Goal: Information Seeking & Learning: Check status

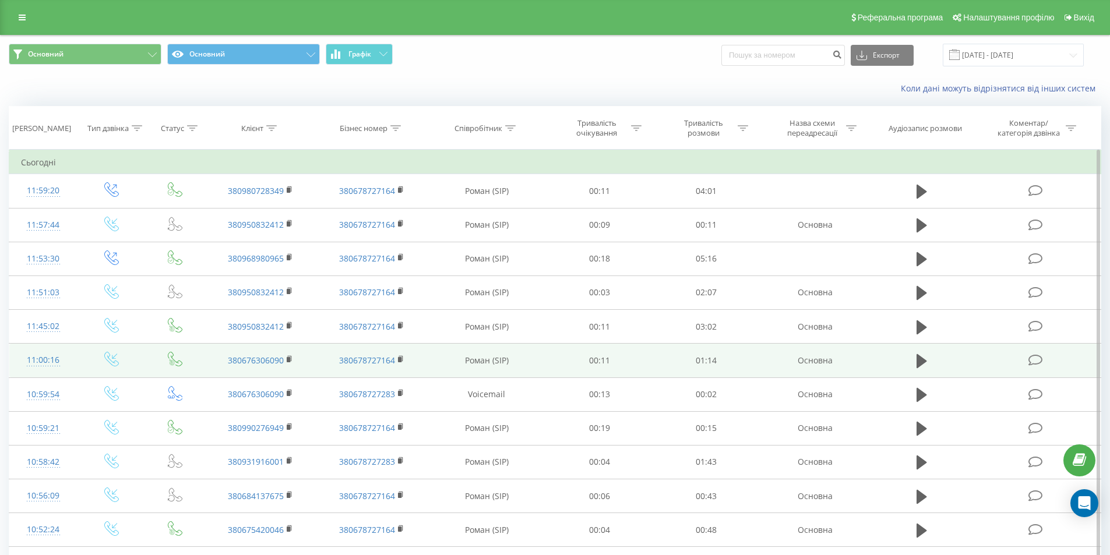
scroll to position [341, 0]
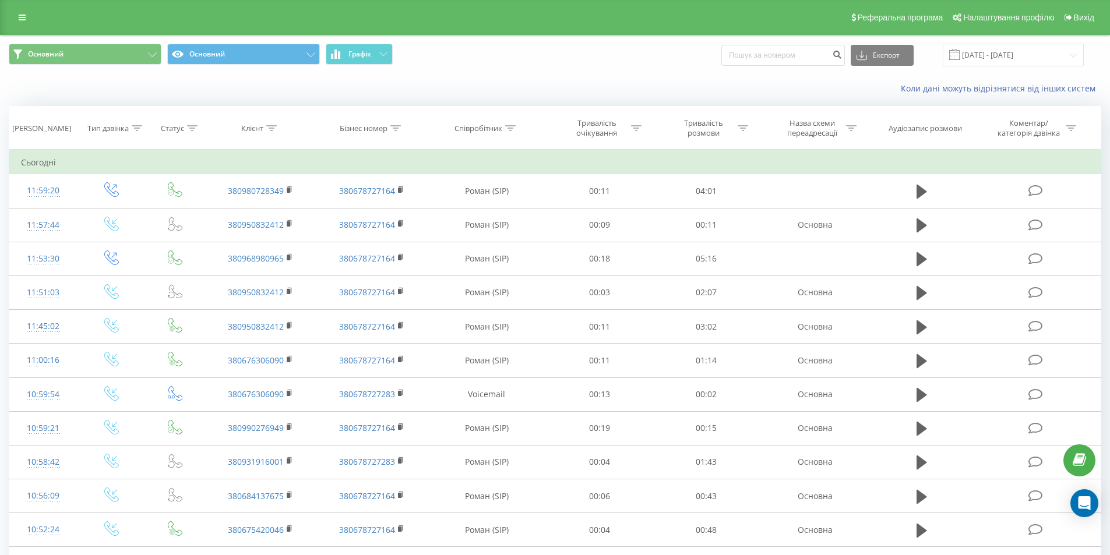
scroll to position [341, 0]
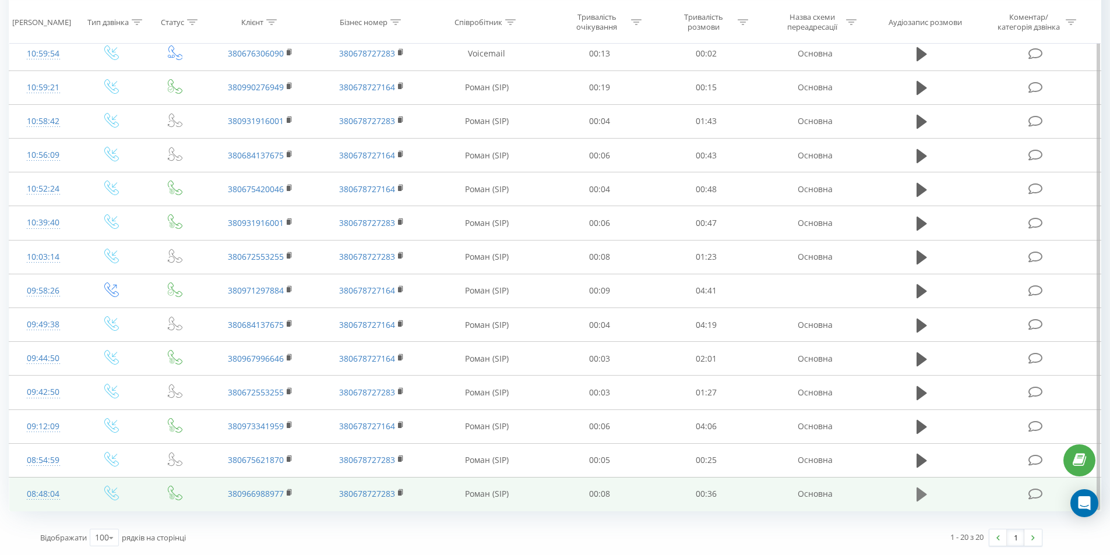
click at [923, 492] on icon at bounding box center [921, 494] width 10 height 16
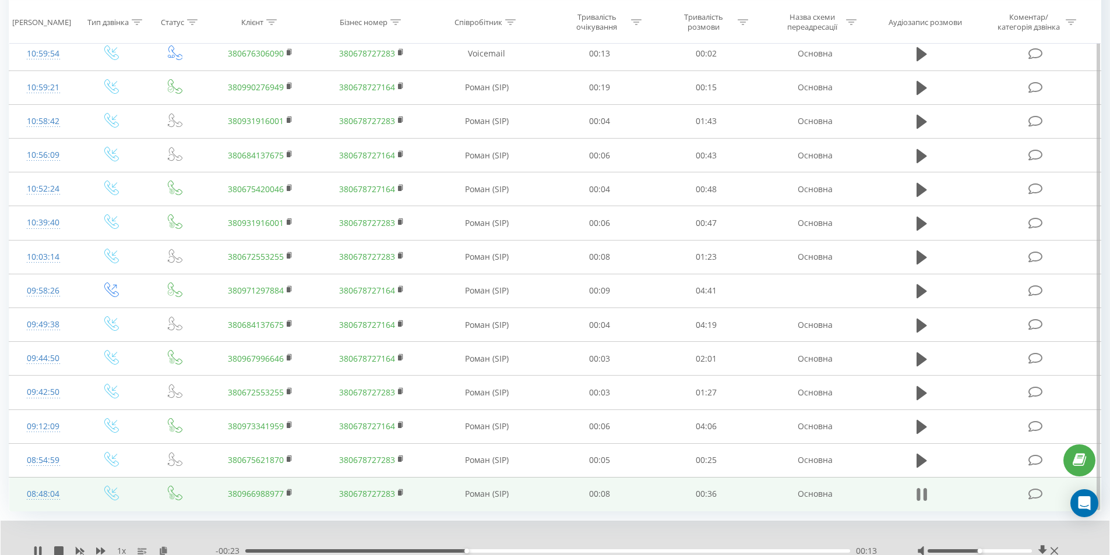
click at [919, 492] on icon at bounding box center [917, 494] width 3 height 13
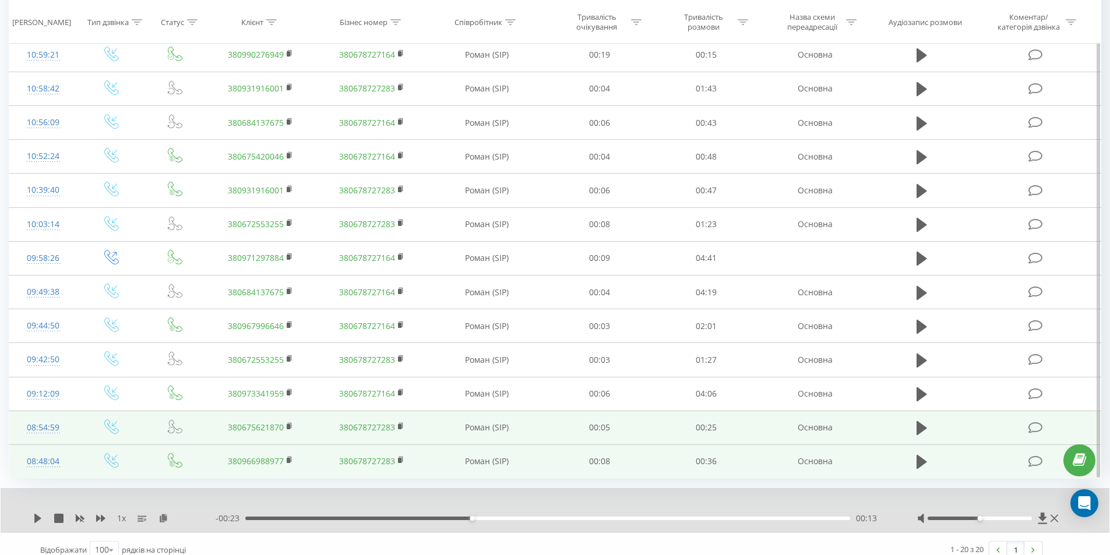
scroll to position [386, 0]
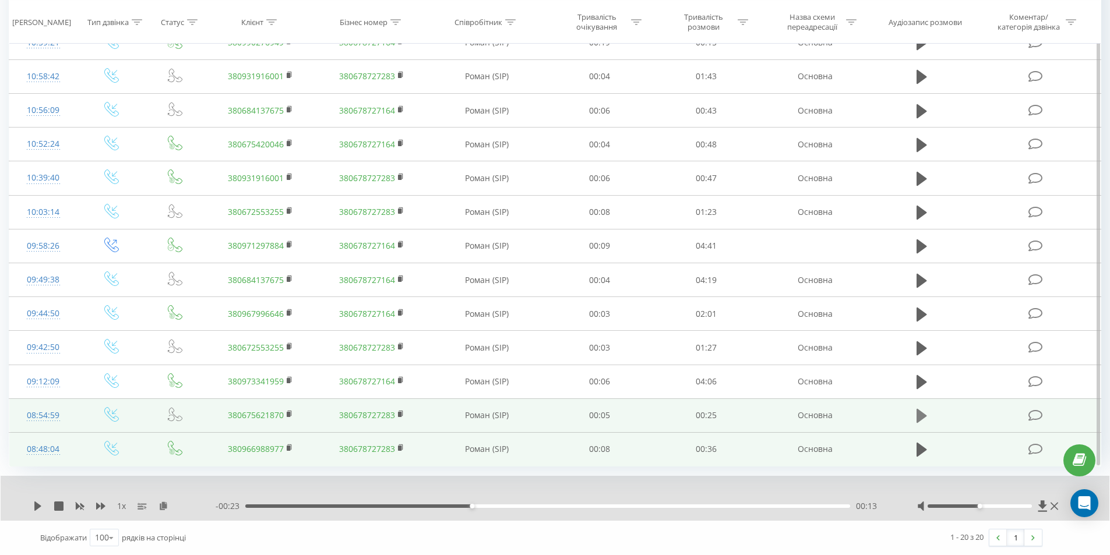
click at [929, 413] on button at bounding box center [921, 415] width 17 height 17
click at [923, 417] on icon at bounding box center [924, 416] width 3 height 13
click at [34, 504] on icon at bounding box center [37, 506] width 9 height 9
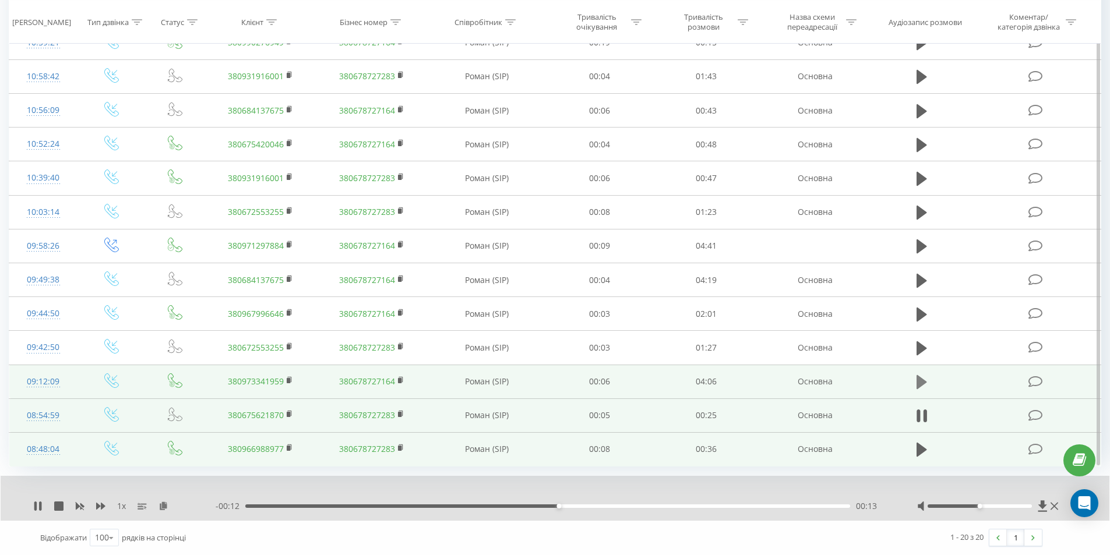
click at [922, 382] on icon at bounding box center [921, 382] width 10 height 14
click at [920, 382] on icon at bounding box center [921, 382] width 10 height 16
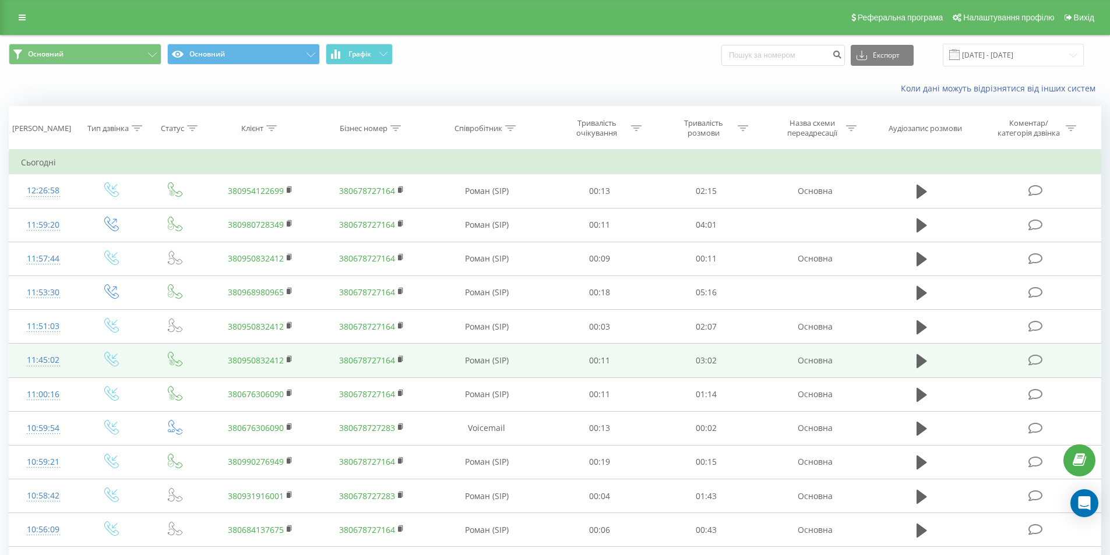
scroll to position [375, 0]
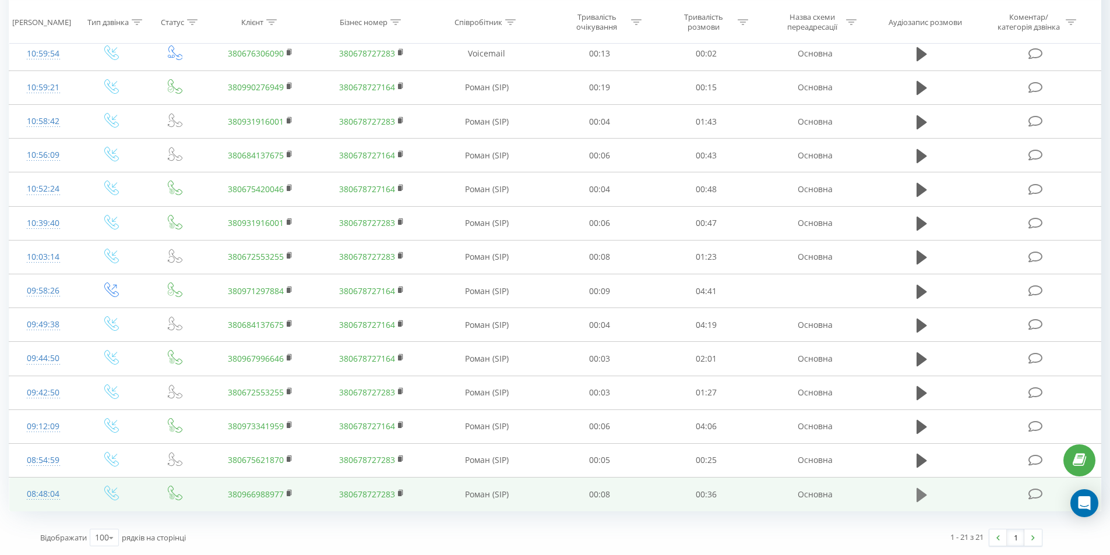
click at [924, 495] on icon at bounding box center [921, 495] width 10 height 14
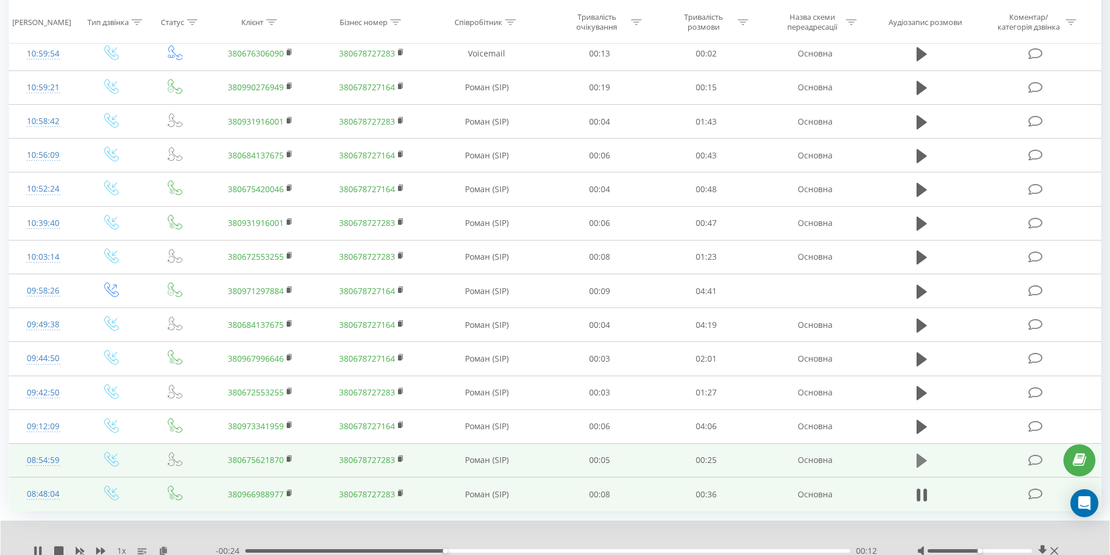
click at [917, 463] on icon at bounding box center [921, 461] width 10 height 14
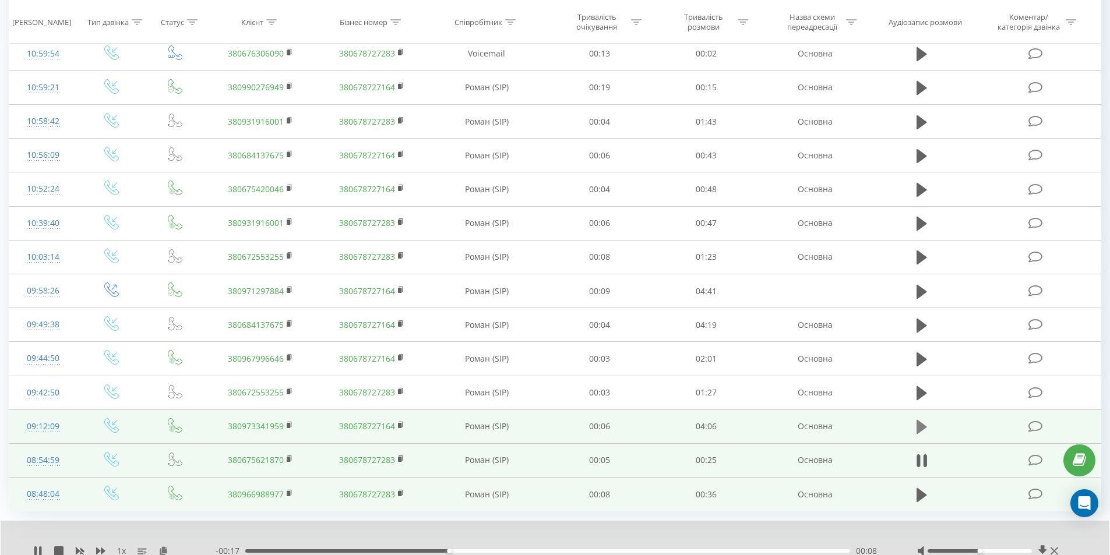
click at [921, 425] on icon at bounding box center [921, 427] width 10 height 14
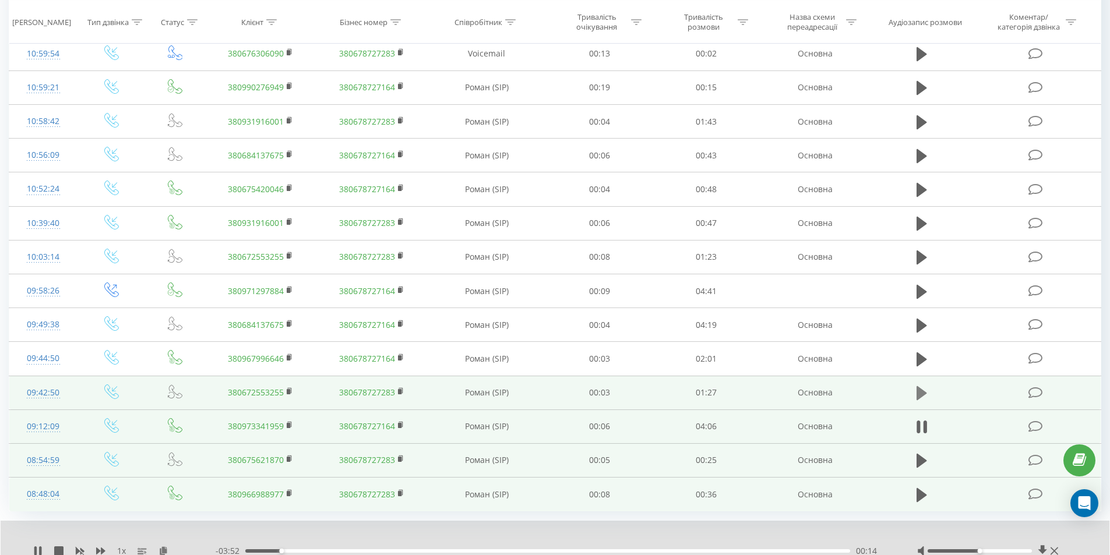
click at [921, 391] on icon at bounding box center [921, 393] width 10 height 14
click at [921, 389] on icon at bounding box center [921, 393] width 10 height 16
click at [289, 391] on rect at bounding box center [288, 391] width 3 height 5
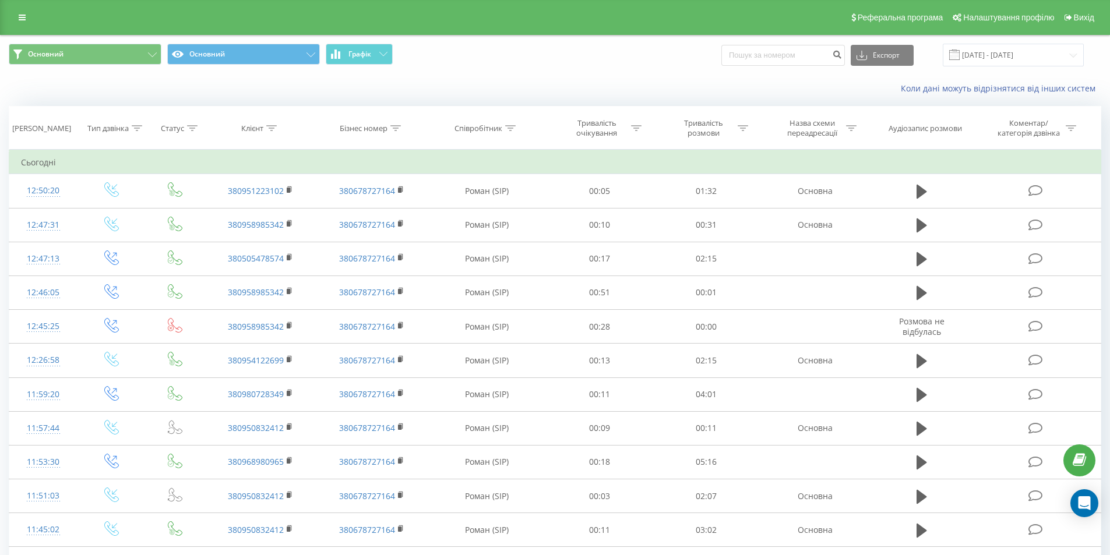
scroll to position [544, 0]
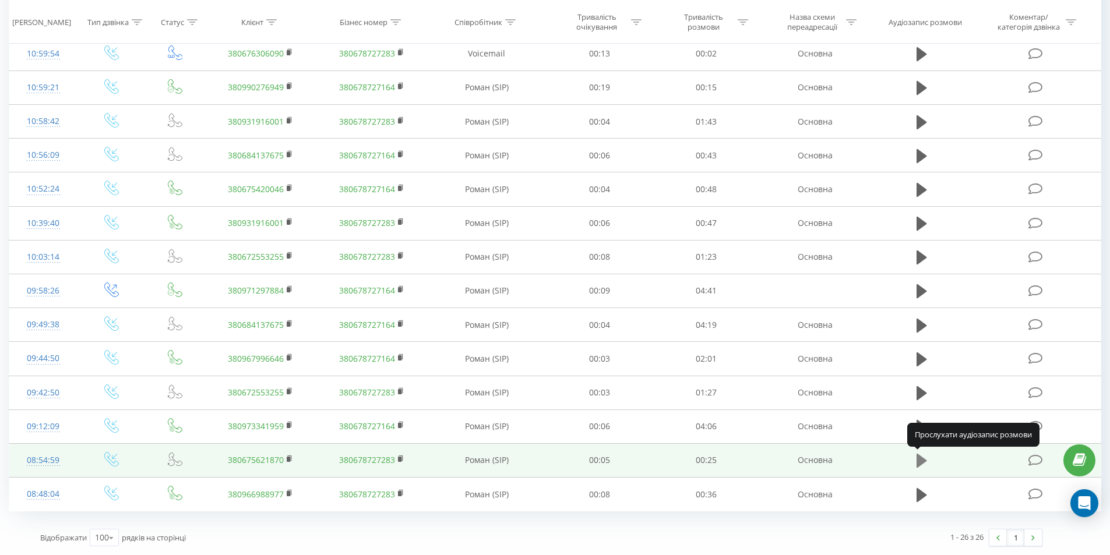
click at [925, 460] on icon at bounding box center [921, 461] width 10 height 14
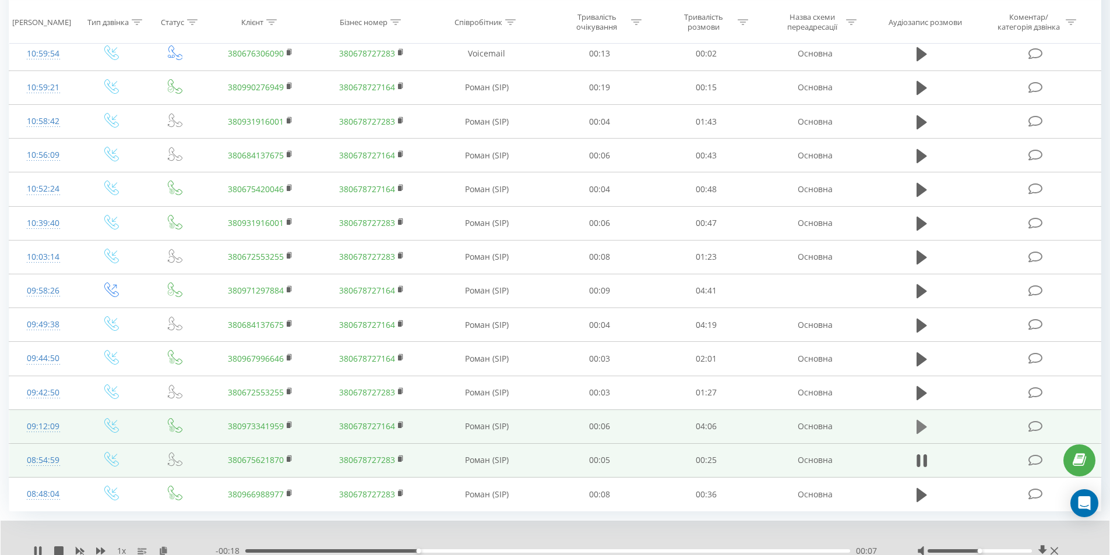
click at [926, 430] on button at bounding box center [921, 426] width 17 height 17
click at [290, 425] on rect at bounding box center [288, 425] width 3 height 5
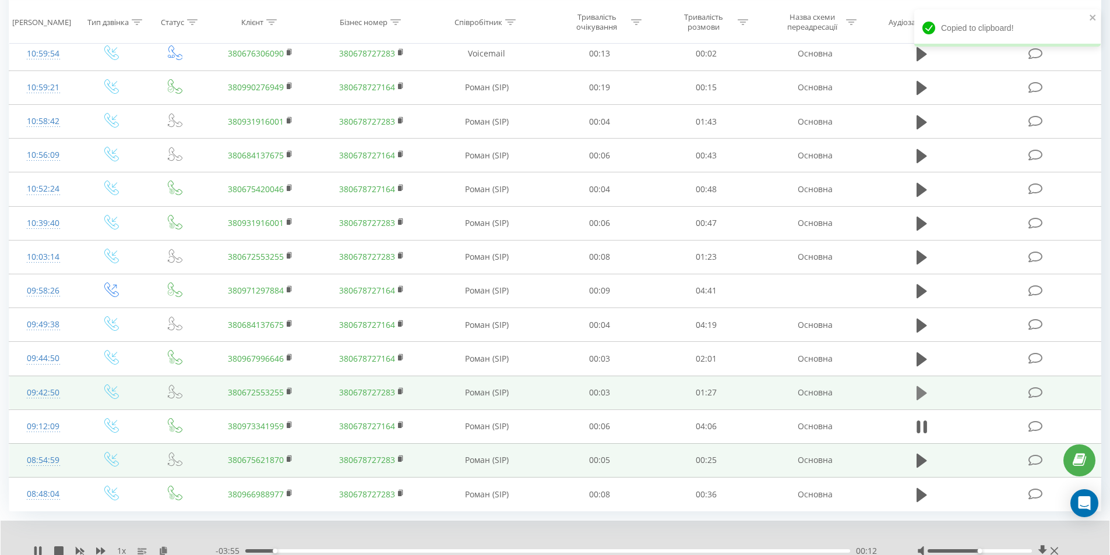
click at [922, 393] on icon at bounding box center [921, 393] width 10 height 14
click at [288, 389] on rect at bounding box center [288, 391] width 3 height 5
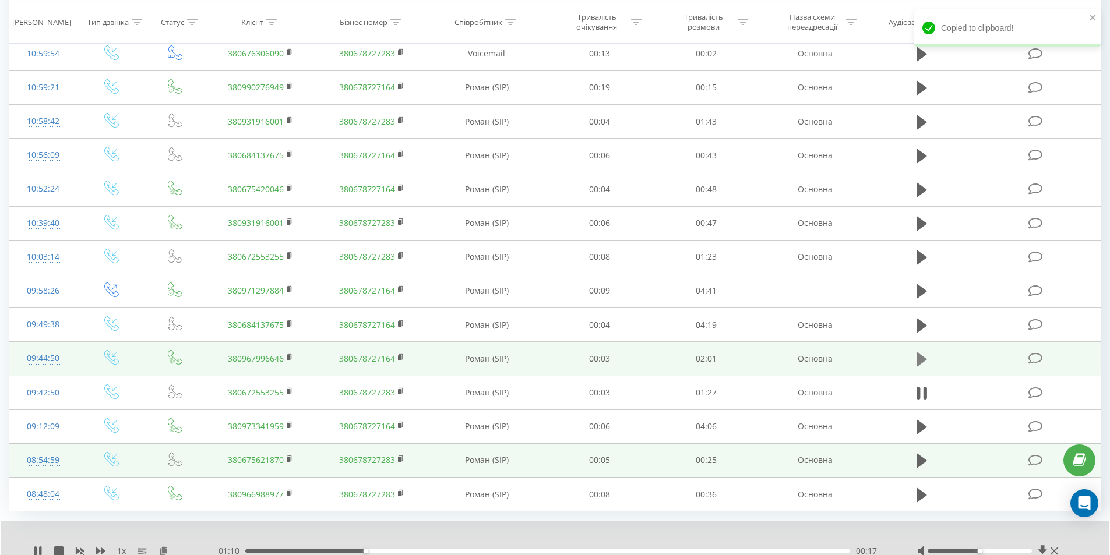
click at [921, 355] on icon at bounding box center [921, 359] width 10 height 16
click at [288, 357] on rect at bounding box center [288, 357] width 3 height 5
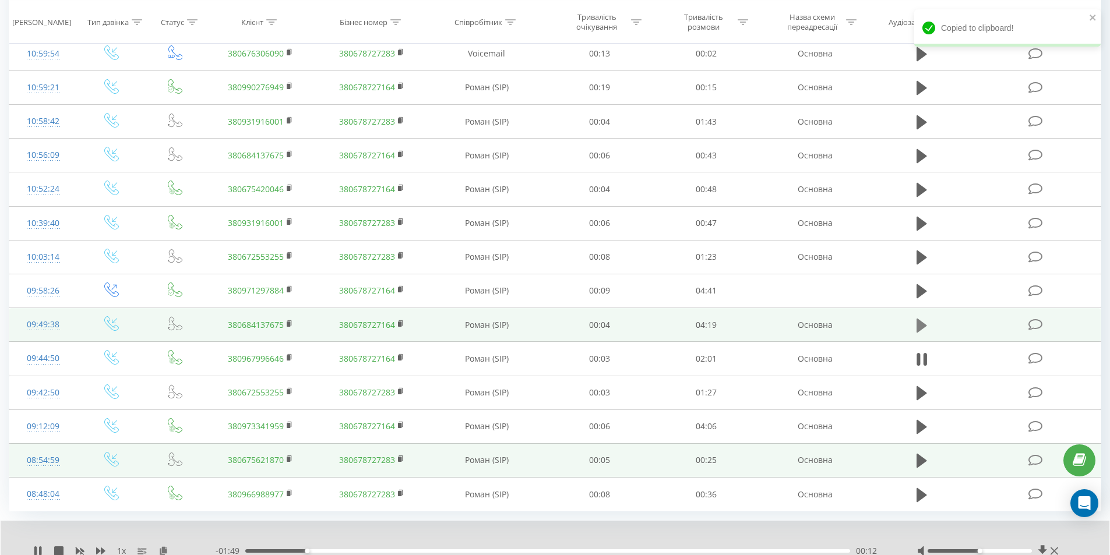
click at [924, 320] on icon at bounding box center [921, 325] width 10 height 16
click at [290, 323] on rect at bounding box center [288, 324] width 3 height 5
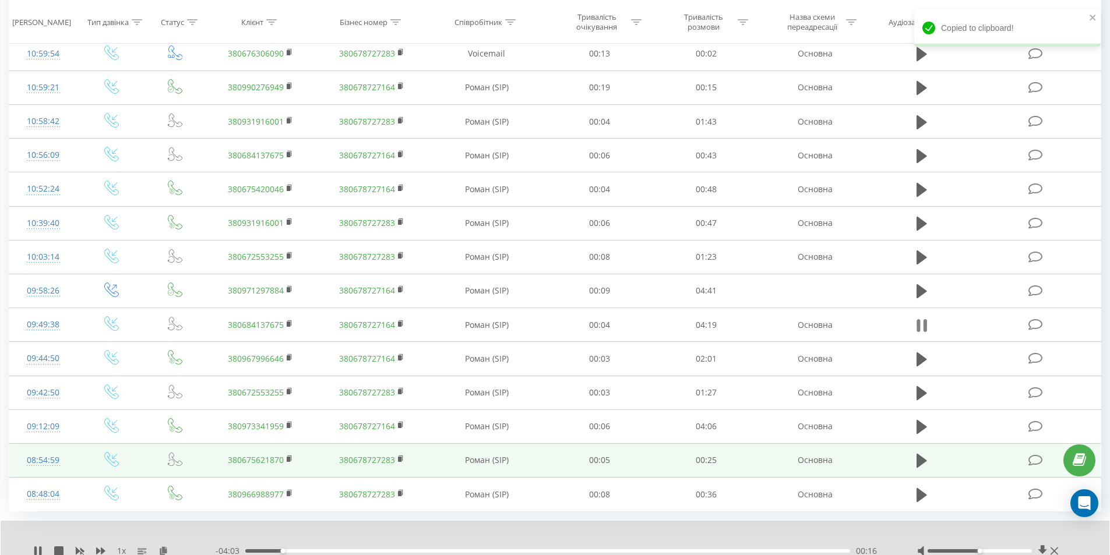
click at [923, 329] on icon at bounding box center [924, 325] width 3 height 13
click at [37, 549] on icon at bounding box center [37, 550] width 7 height 9
click at [916, 324] on icon at bounding box center [921, 325] width 10 height 16
click at [38, 548] on icon at bounding box center [37, 550] width 9 height 9
click at [253, 550] on div "00:03" at bounding box center [547, 550] width 605 height 3
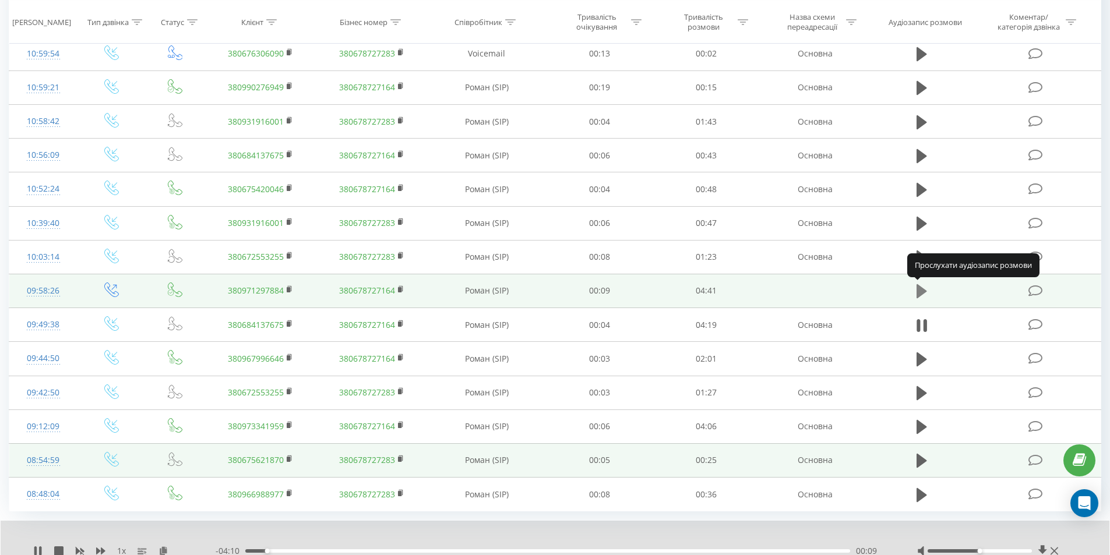
click at [923, 290] on icon at bounding box center [921, 291] width 10 height 14
click at [918, 294] on icon at bounding box center [917, 291] width 3 height 13
click at [37, 549] on icon at bounding box center [37, 550] width 7 height 9
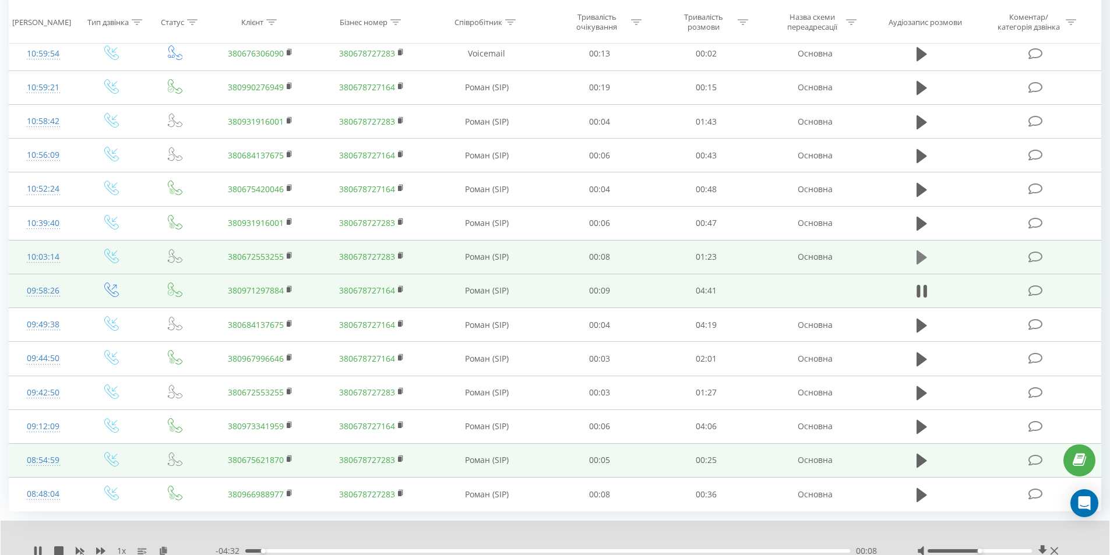
click at [923, 261] on icon at bounding box center [921, 257] width 10 height 16
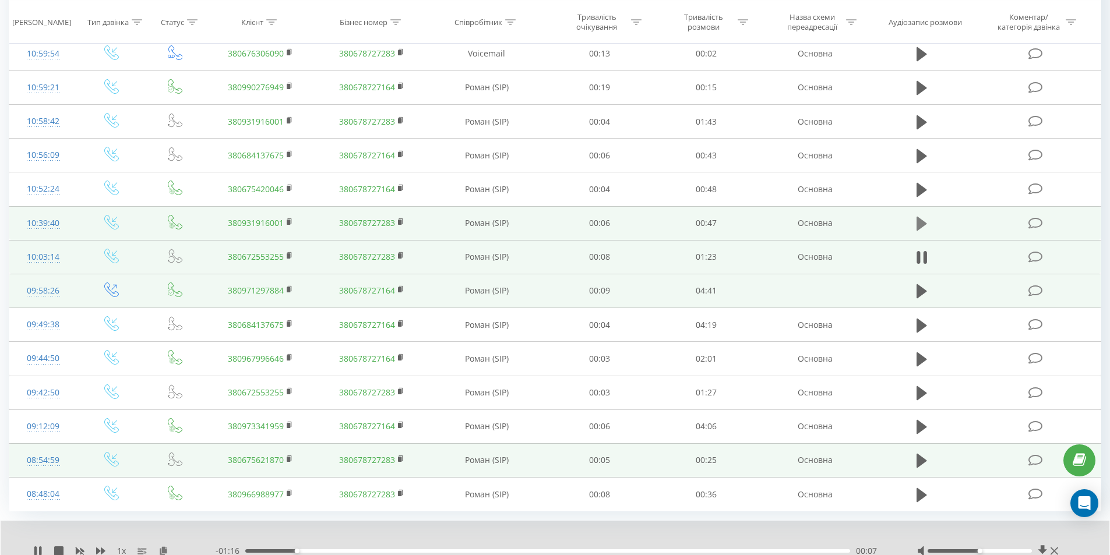
click at [915, 227] on button at bounding box center [921, 223] width 17 height 17
click at [290, 221] on rect at bounding box center [288, 222] width 3 height 5
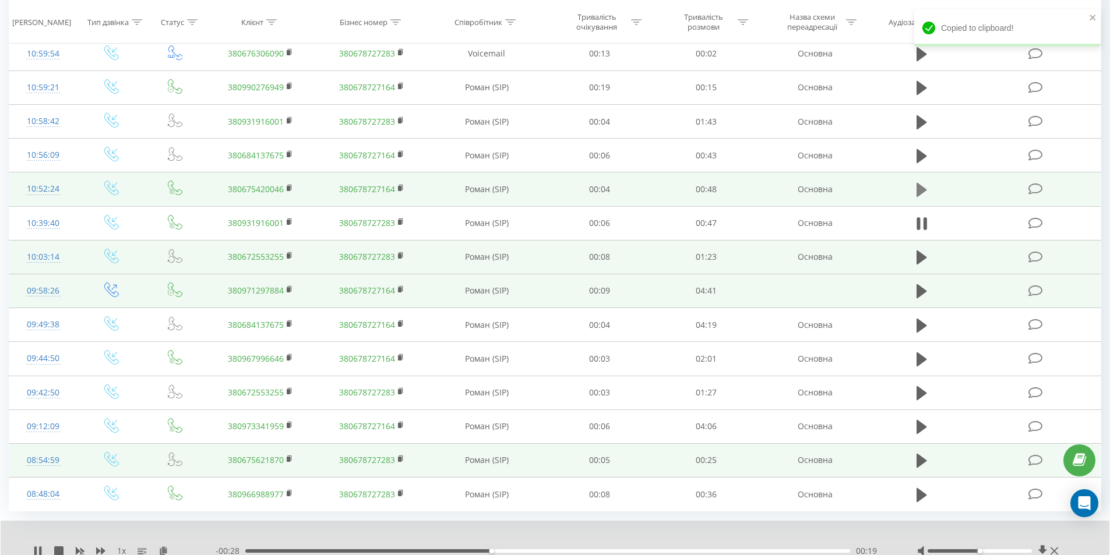
click at [927, 190] on button at bounding box center [921, 189] width 17 height 17
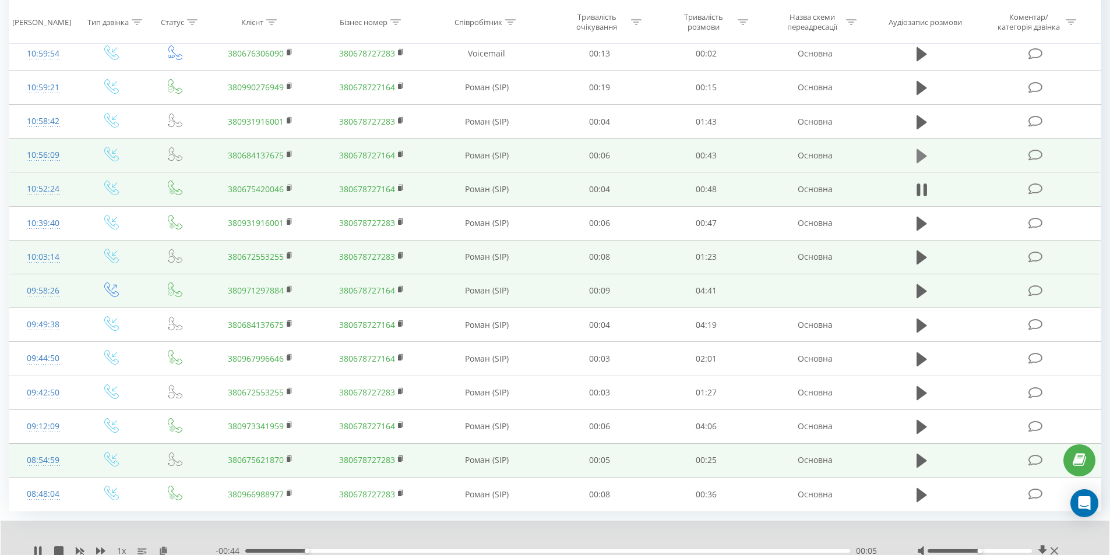
click at [918, 151] on icon at bounding box center [921, 156] width 10 height 14
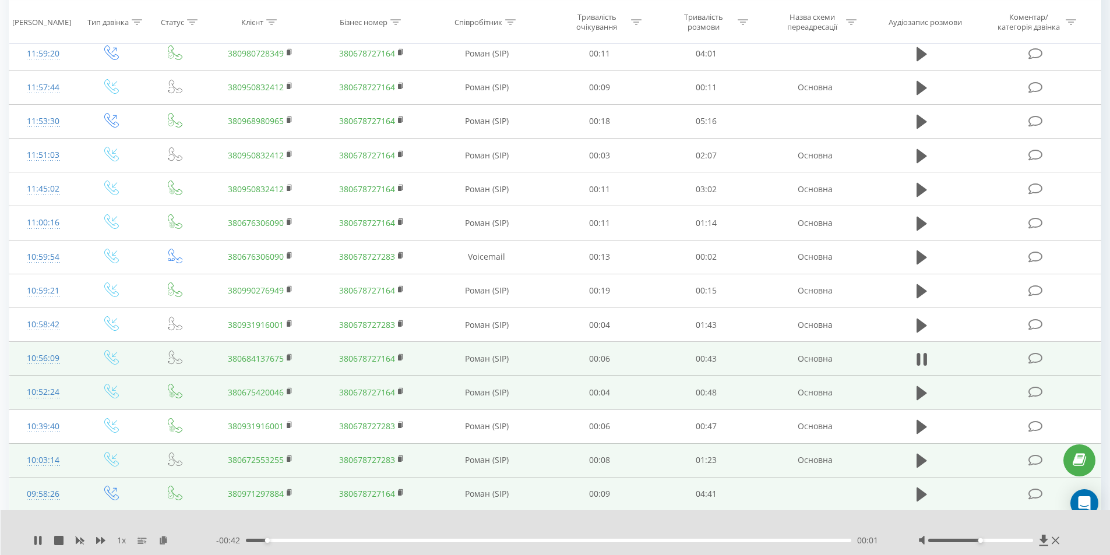
scroll to position [319, 0]
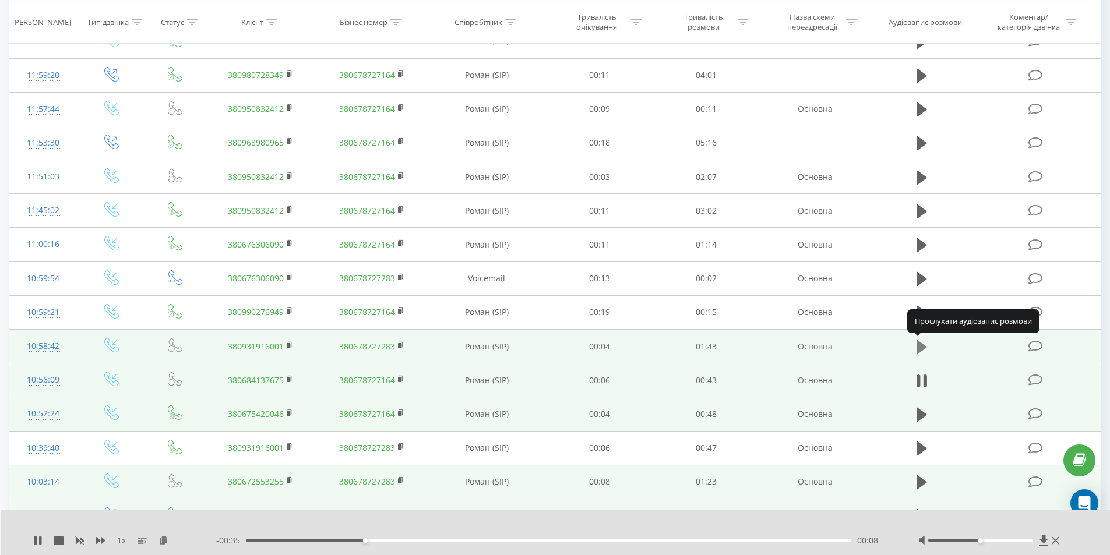
click at [922, 345] on icon at bounding box center [921, 347] width 10 height 14
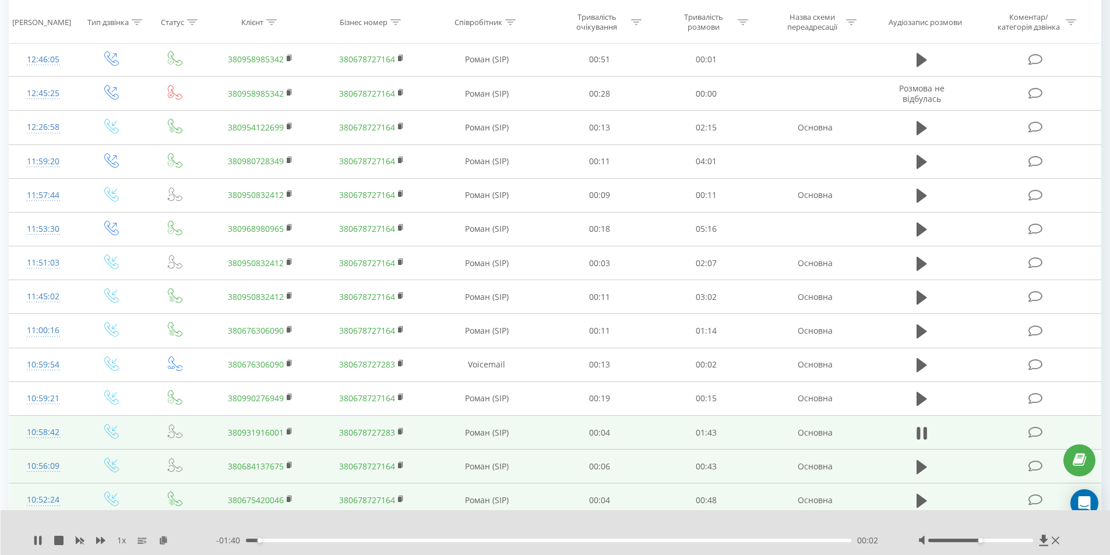
scroll to position [218, 0]
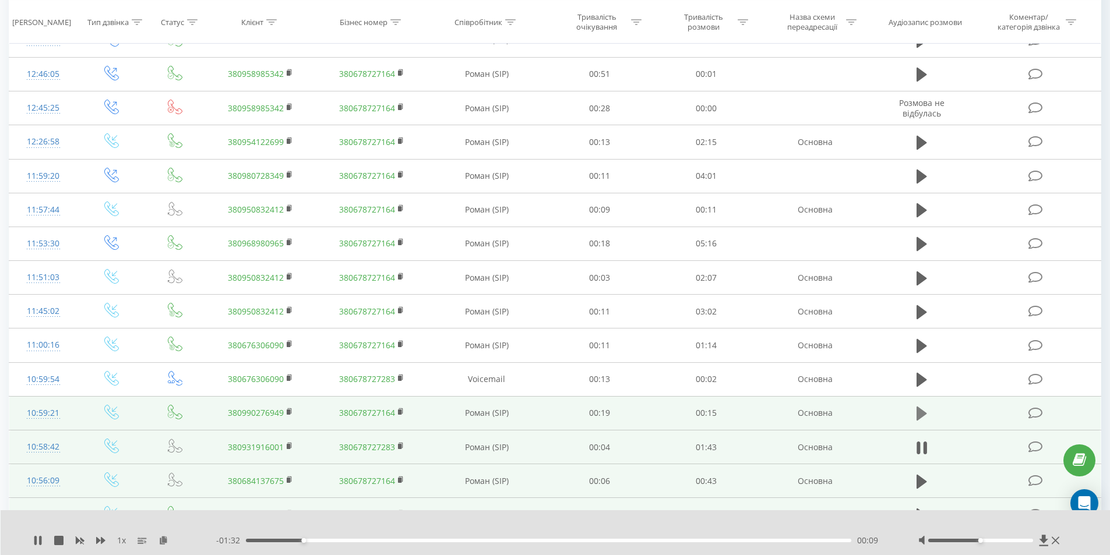
click at [924, 413] on icon at bounding box center [921, 414] width 10 height 14
click at [921, 414] on icon at bounding box center [921, 413] width 10 height 16
click at [290, 411] on rect at bounding box center [288, 412] width 3 height 5
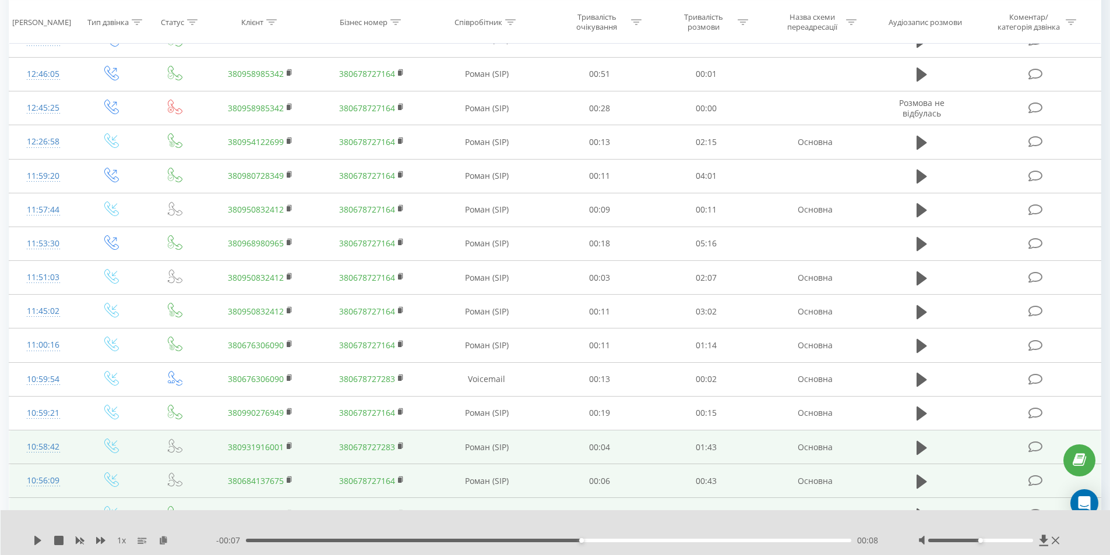
click at [47, 539] on div "1 x" at bounding box center [124, 541] width 183 height 12
click at [33, 541] on icon at bounding box center [37, 540] width 9 height 9
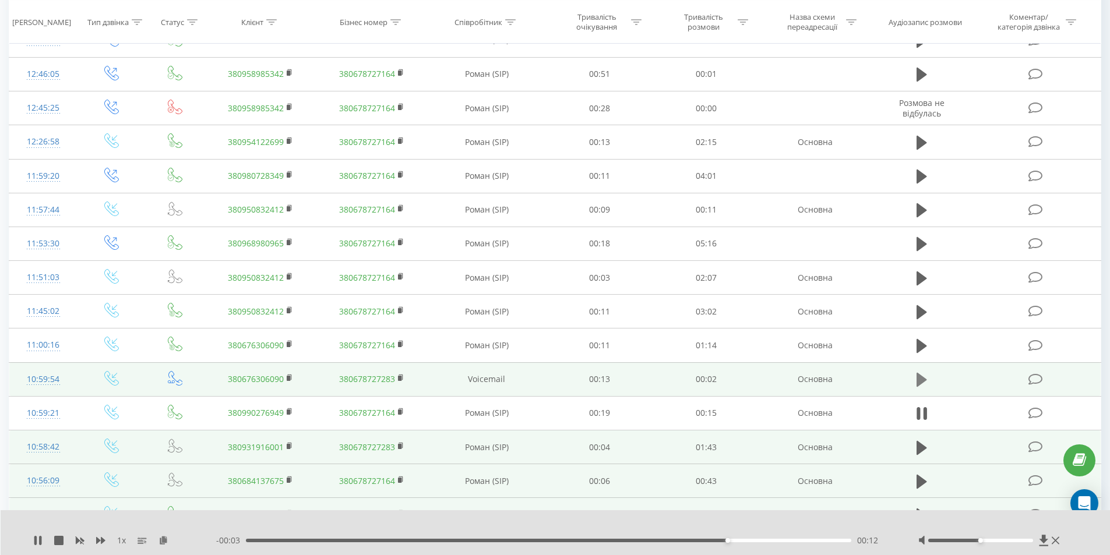
click at [922, 379] on icon at bounding box center [921, 380] width 10 height 14
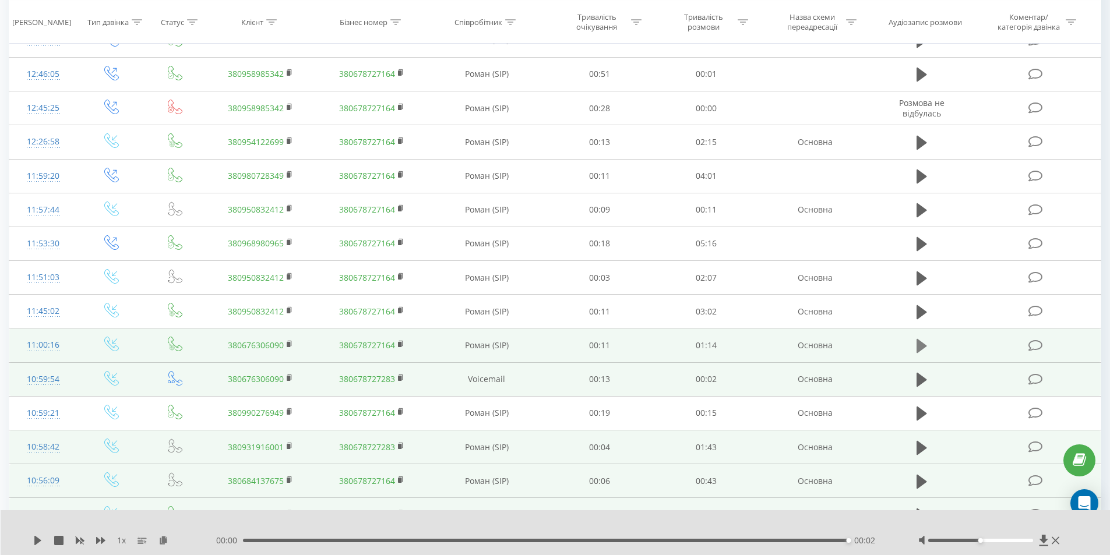
click at [916, 342] on icon at bounding box center [921, 346] width 10 height 14
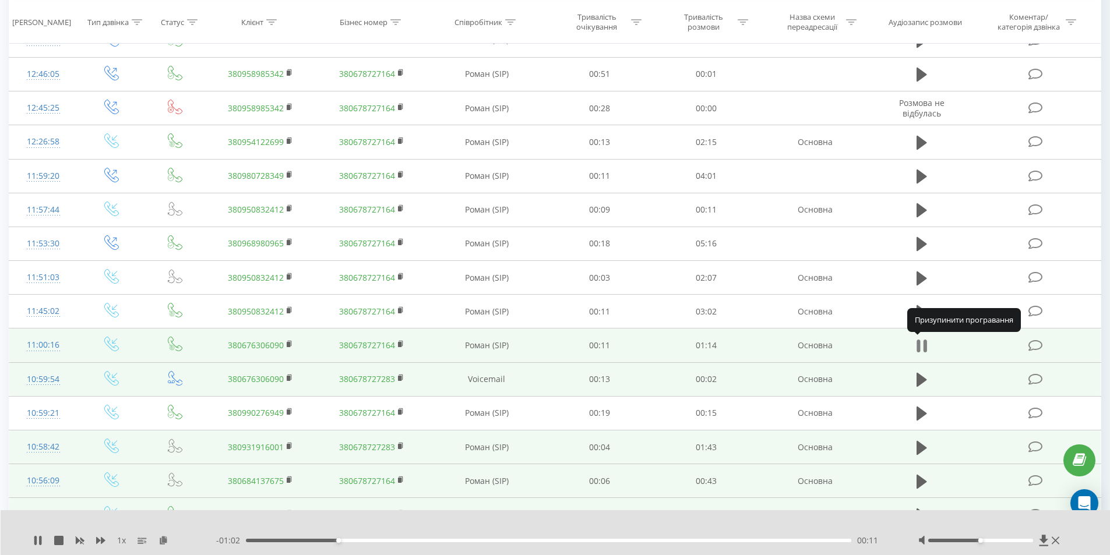
click at [923, 341] on icon at bounding box center [921, 346] width 10 height 16
click at [289, 340] on icon at bounding box center [290, 344] width 6 height 8
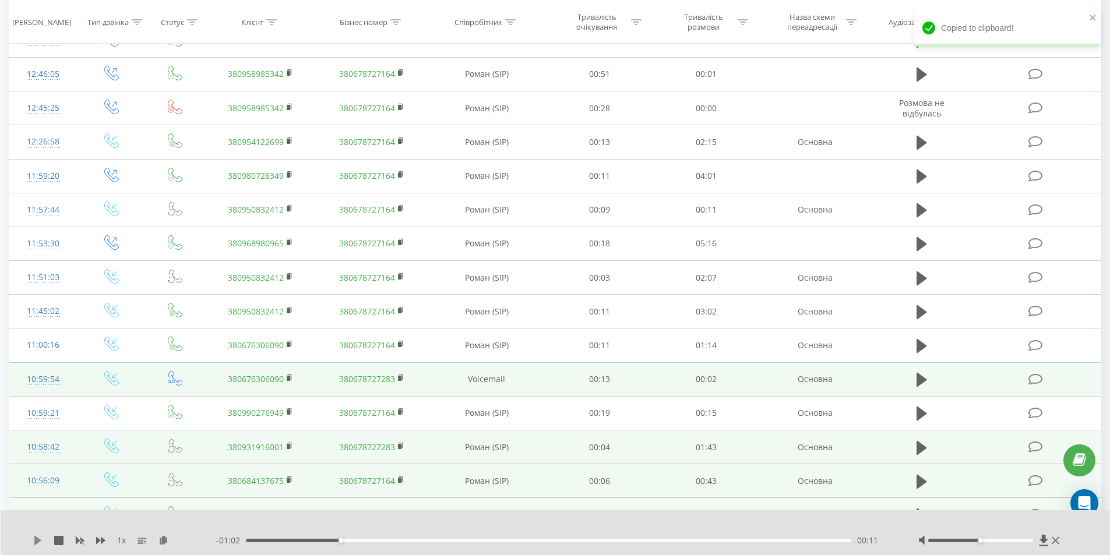
click at [37, 540] on icon at bounding box center [37, 540] width 7 height 9
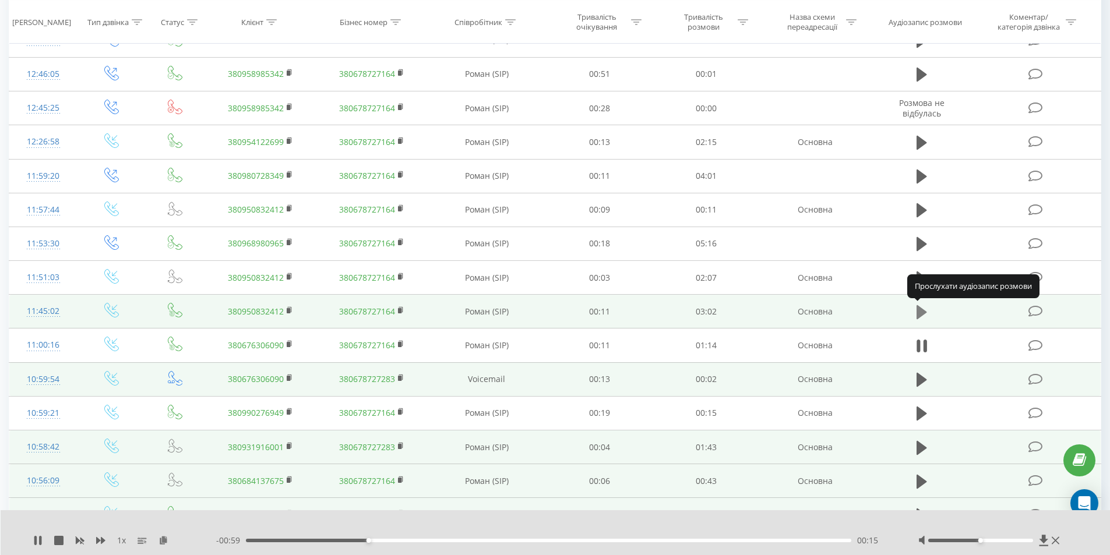
click at [919, 308] on icon at bounding box center [921, 312] width 10 height 14
click at [290, 309] on rect at bounding box center [288, 310] width 3 height 5
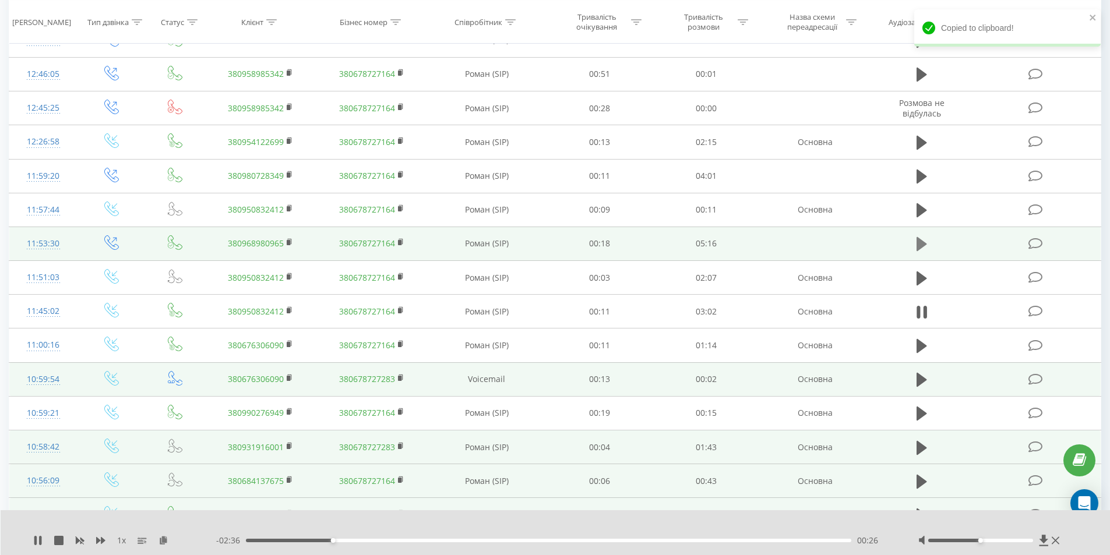
click at [921, 244] on icon at bounding box center [921, 244] width 10 height 14
click at [923, 245] on icon at bounding box center [921, 244] width 10 height 16
click at [34, 545] on button at bounding box center [37, 540] width 9 height 9
click at [290, 242] on rect at bounding box center [288, 242] width 3 height 5
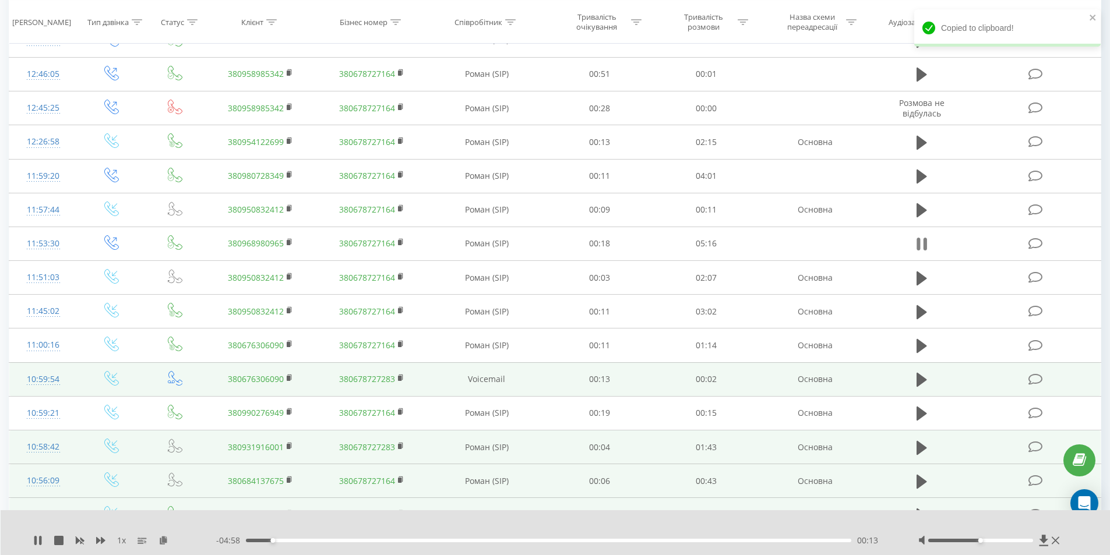
click at [921, 241] on icon at bounding box center [921, 244] width 10 height 16
click at [38, 541] on icon at bounding box center [37, 540] width 7 height 9
click at [269, 539] on div "00:16" at bounding box center [549, 540] width 606 height 3
click at [40, 539] on icon at bounding box center [40, 540] width 2 height 9
click at [32, 541] on div "1 x - 04:52 00:20 00:20" at bounding box center [556, 532] width 1110 height 45
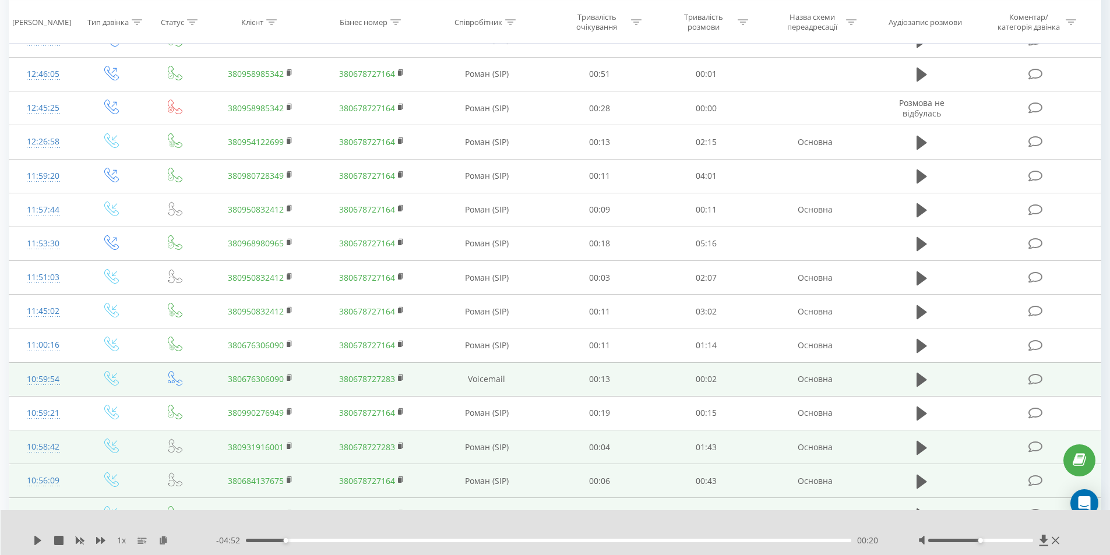
click at [40, 535] on div "1 x" at bounding box center [124, 541] width 183 height 12
click at [39, 540] on icon at bounding box center [37, 540] width 7 height 9
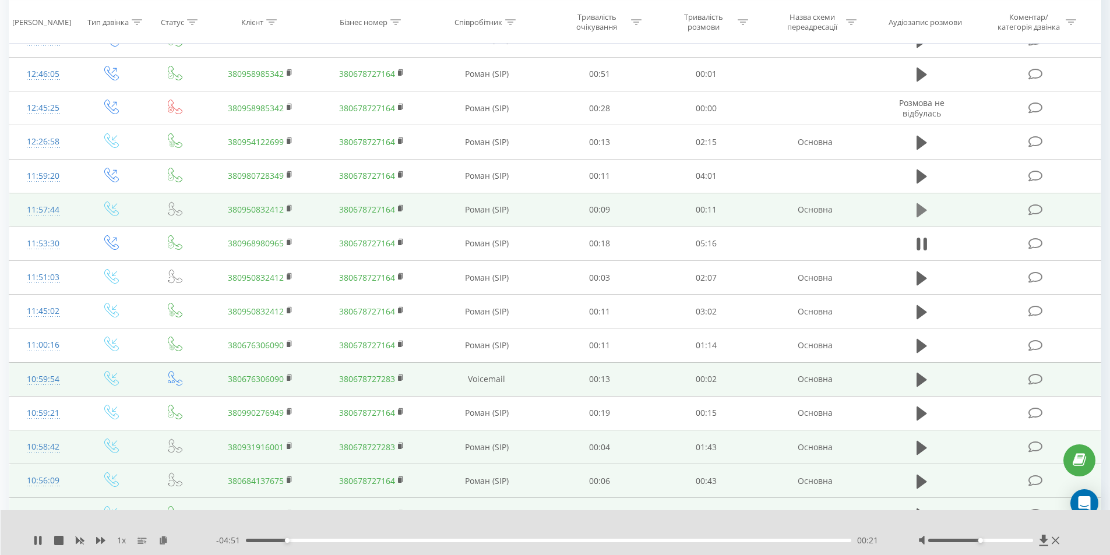
click at [922, 209] on icon at bounding box center [921, 210] width 10 height 14
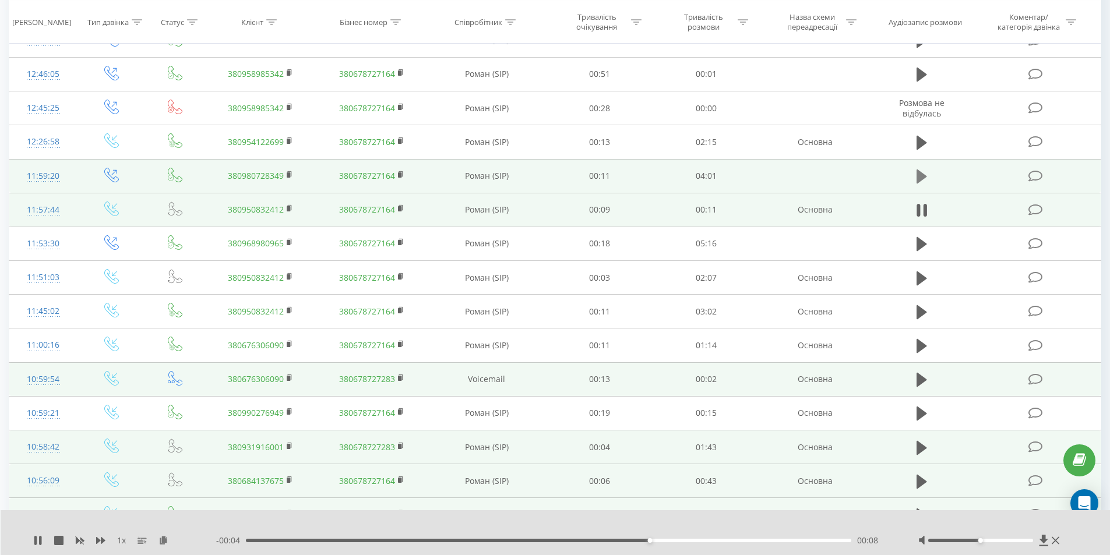
click at [923, 174] on icon at bounding box center [921, 177] width 10 height 14
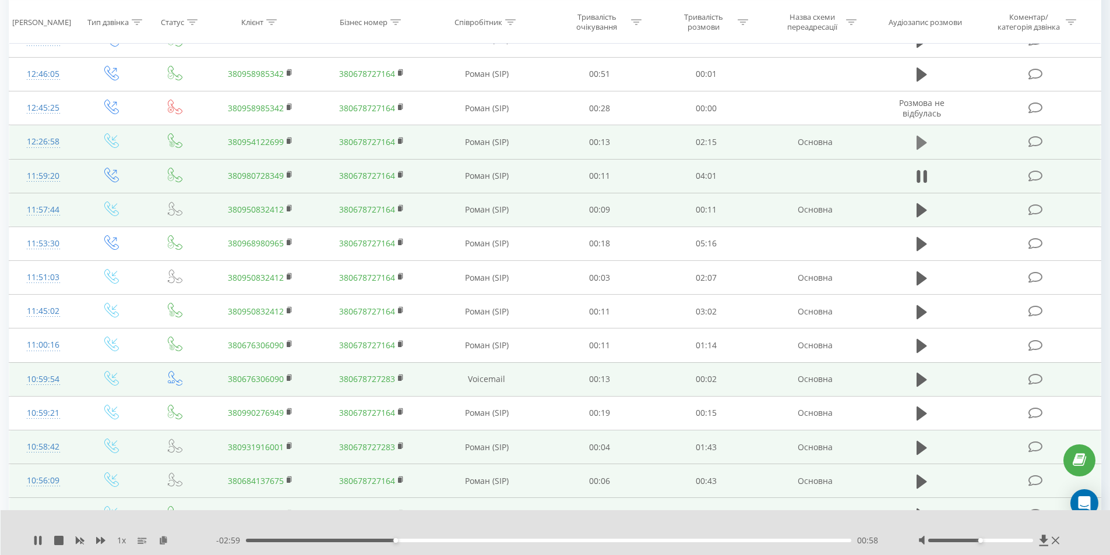
click at [922, 145] on icon at bounding box center [921, 143] width 10 height 14
click at [924, 143] on icon at bounding box center [924, 142] width 3 height 13
click at [290, 141] on rect at bounding box center [288, 141] width 3 height 5
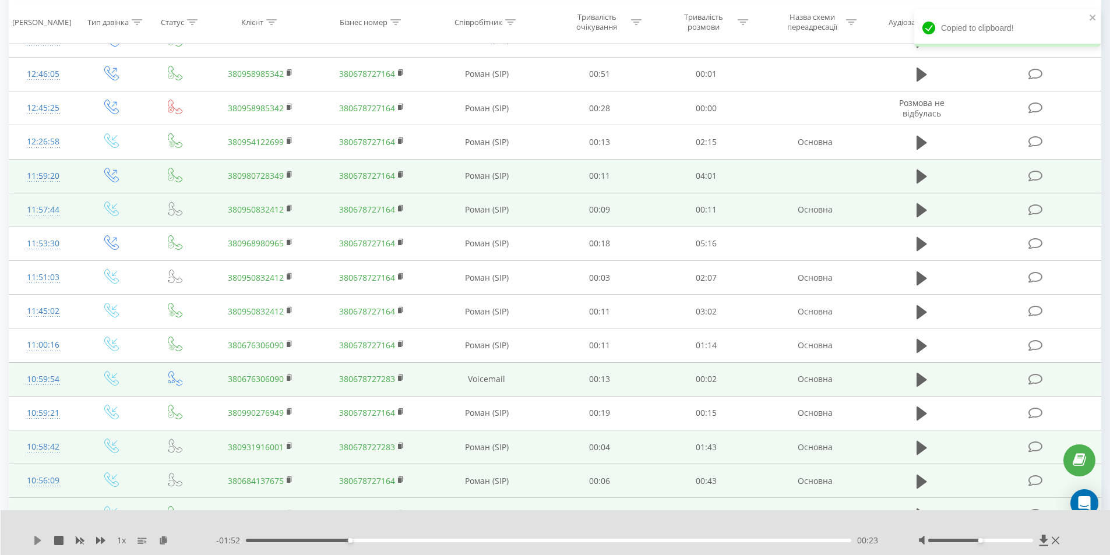
click at [36, 540] on icon at bounding box center [37, 540] width 7 height 9
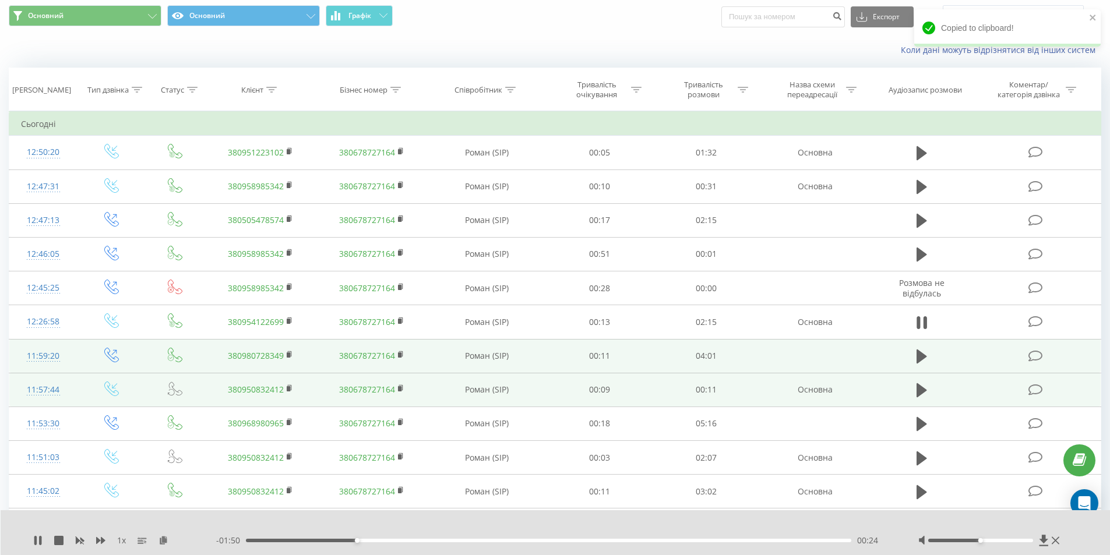
scroll to position [19, 0]
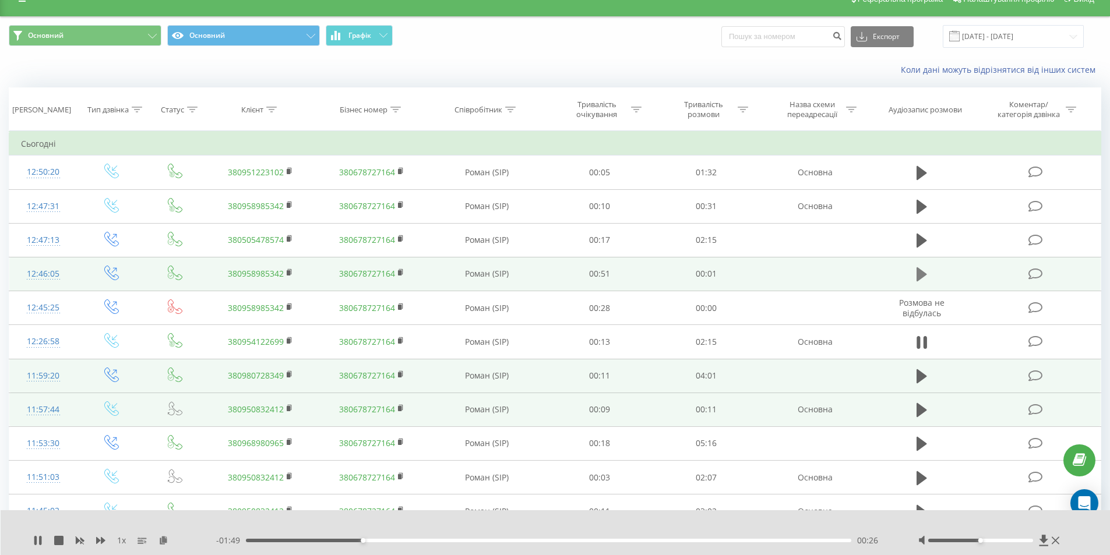
click at [915, 271] on button at bounding box center [921, 274] width 17 height 17
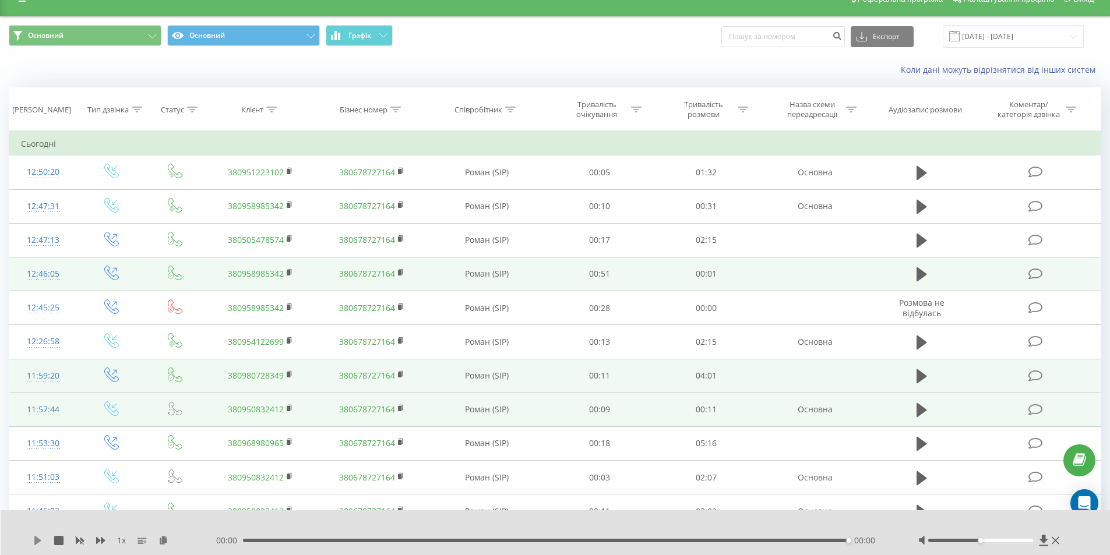
click at [37, 545] on button at bounding box center [37, 540] width 9 height 9
click at [37, 542] on icon at bounding box center [37, 540] width 7 height 9
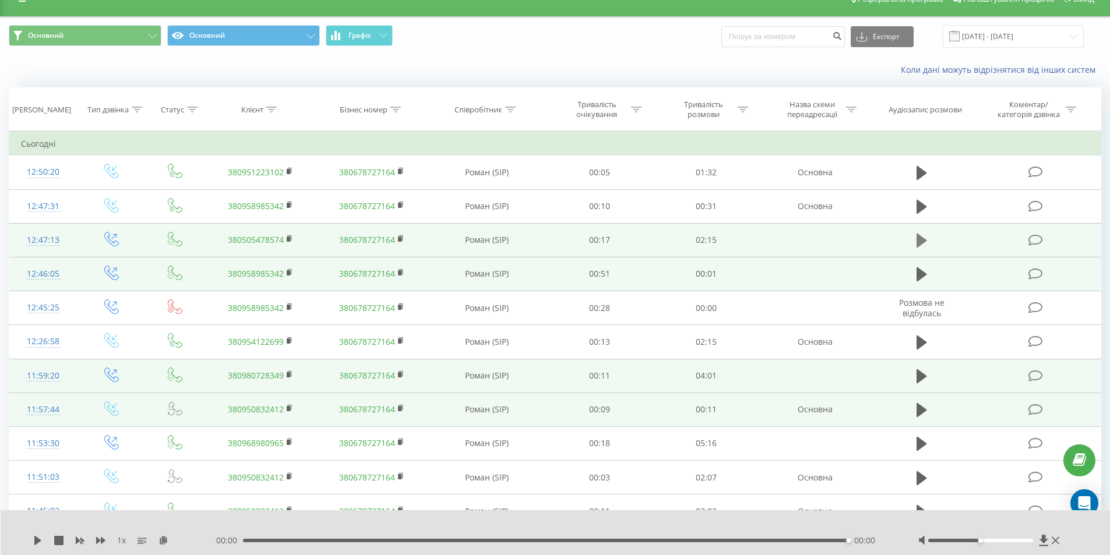
click at [926, 239] on icon at bounding box center [921, 240] width 10 height 16
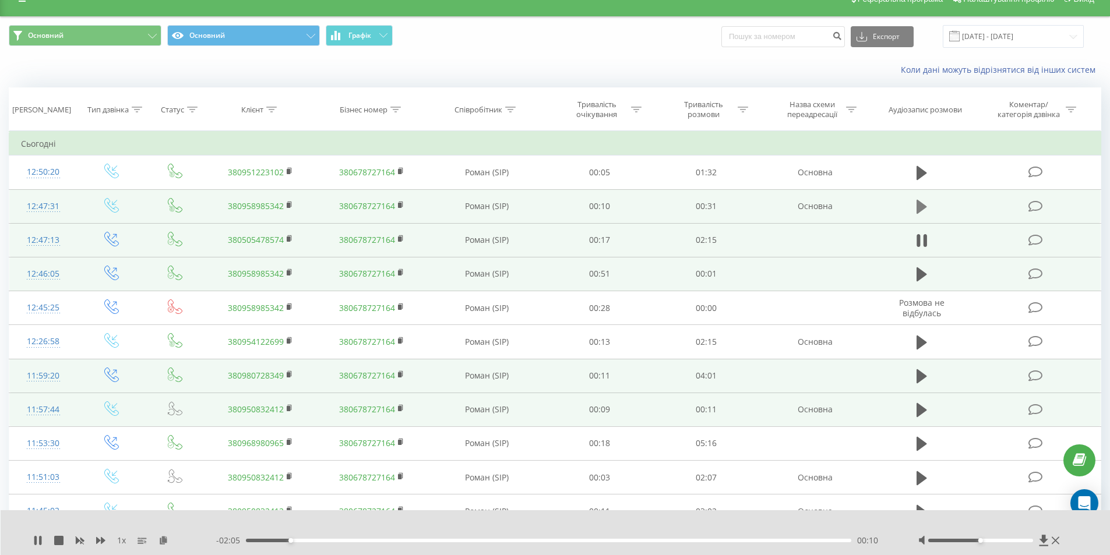
click at [926, 202] on icon at bounding box center [921, 207] width 10 height 16
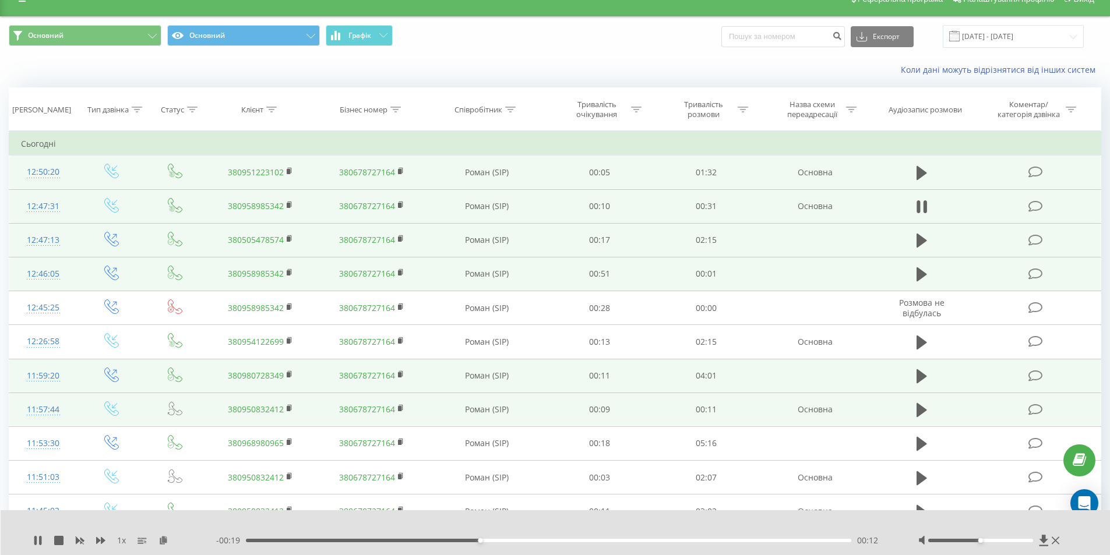
click at [931, 170] on td at bounding box center [921, 173] width 103 height 34
click at [921, 174] on icon at bounding box center [921, 173] width 10 height 14
click at [926, 174] on icon at bounding box center [921, 173] width 10 height 16
click at [287, 170] on icon at bounding box center [290, 171] width 6 height 8
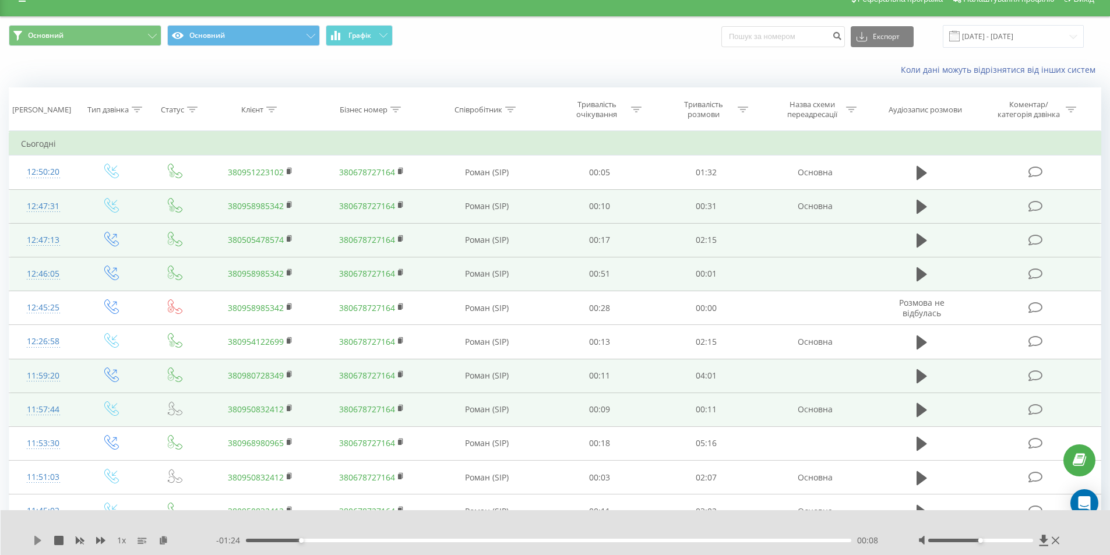
click at [37, 543] on icon at bounding box center [37, 540] width 7 height 9
click at [922, 171] on icon at bounding box center [921, 173] width 10 height 16
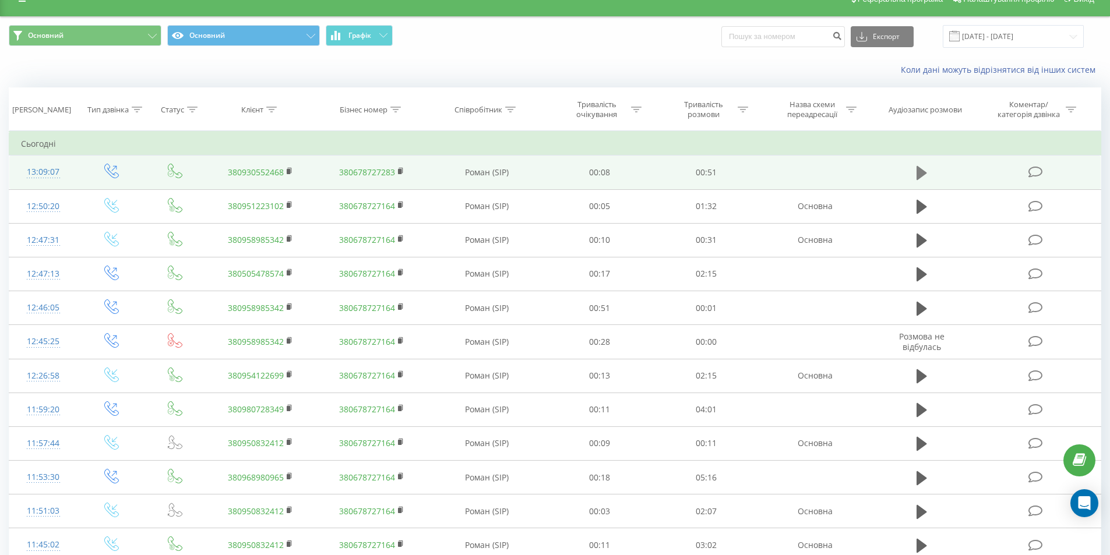
click at [923, 172] on icon at bounding box center [921, 173] width 10 height 14
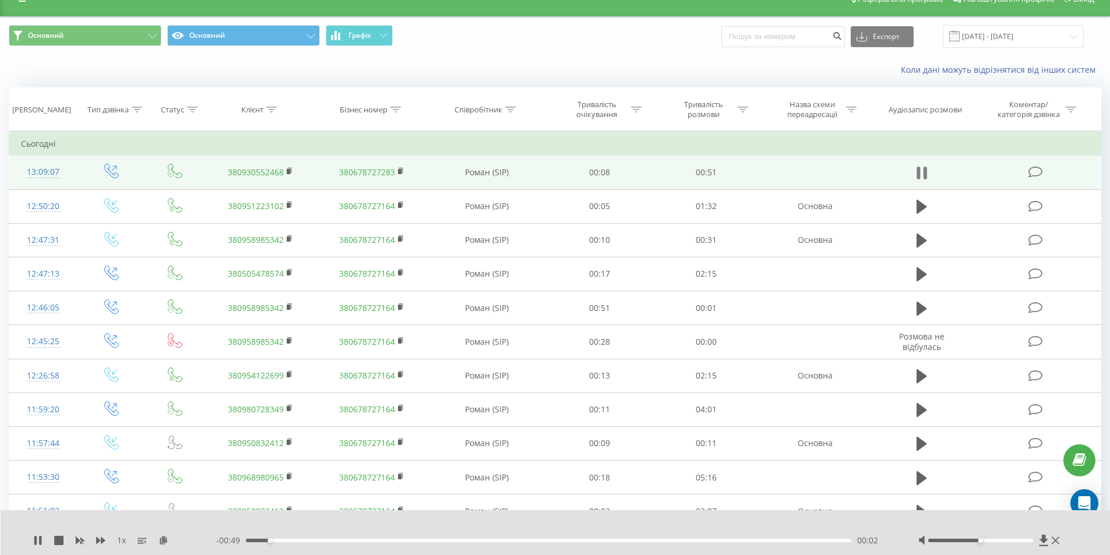
click at [920, 172] on icon at bounding box center [921, 173] width 10 height 16
click at [290, 168] on icon at bounding box center [290, 170] width 4 height 5
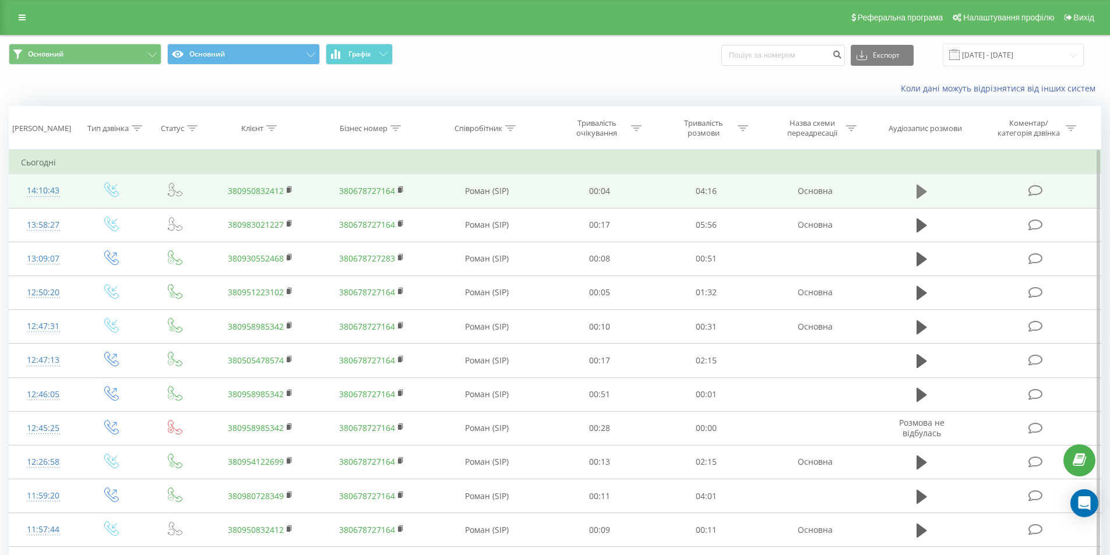
click at [926, 183] on icon at bounding box center [921, 191] width 10 height 16
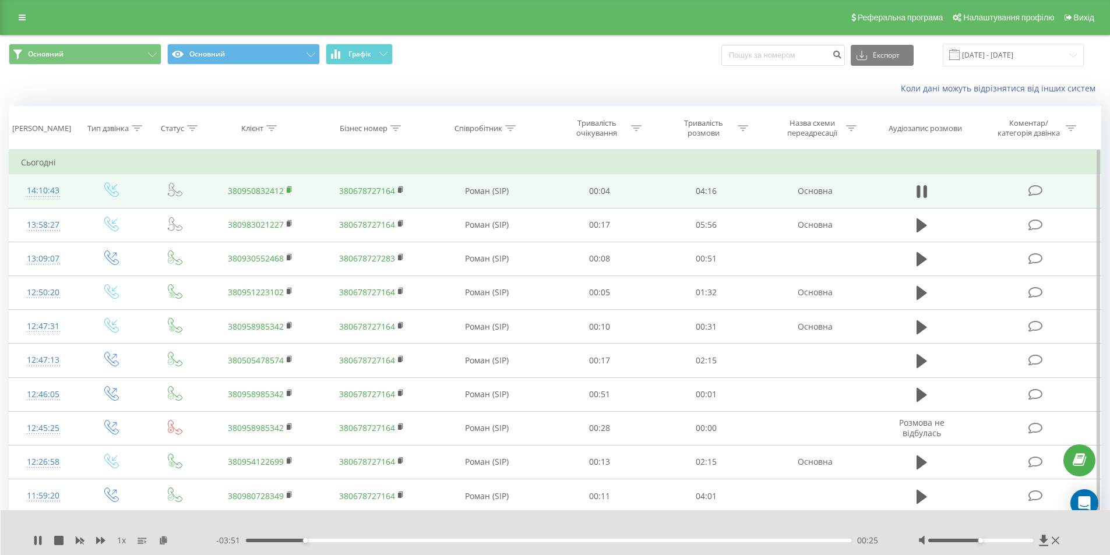
click at [287, 188] on icon at bounding box center [290, 190] width 6 height 8
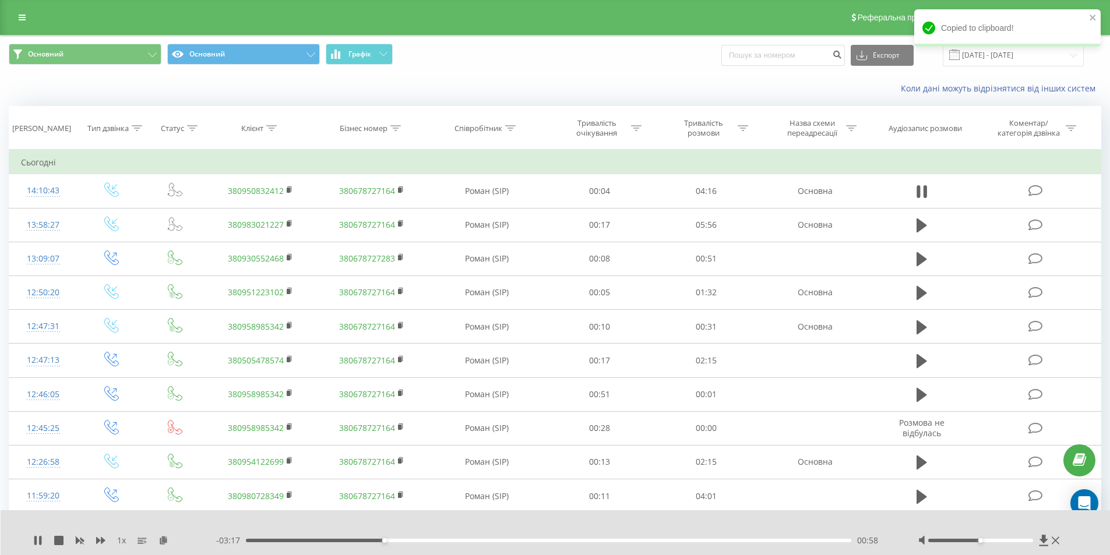
drag, startPoint x: 916, startPoint y: 190, endPoint x: 906, endPoint y: 189, distance: 10.5
click at [916, 190] on icon at bounding box center [917, 191] width 3 height 13
click at [266, 194] on link "380950832412" at bounding box center [256, 190] width 56 height 11
click at [916, 197] on icon at bounding box center [921, 192] width 10 height 14
click at [587, 540] on div "02:24" at bounding box center [549, 540] width 606 height 3
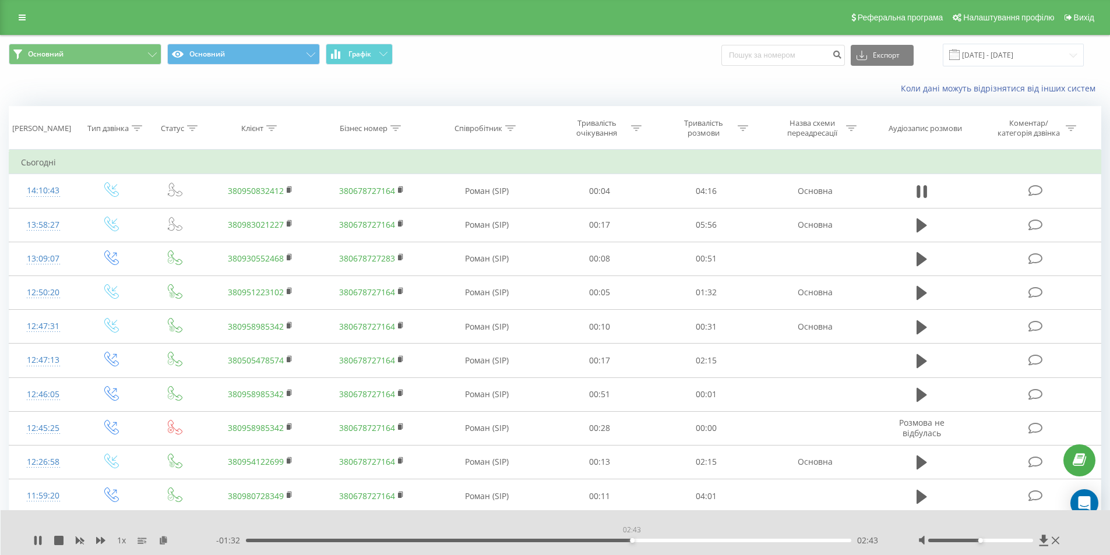
click at [631, 541] on div "02:43" at bounding box center [549, 540] width 606 height 3
drag, startPoint x: 644, startPoint y: 539, endPoint x: 657, endPoint y: 541, distance: 12.9
click at [644, 539] on div "02:48" at bounding box center [549, 540] width 606 height 3
click at [657, 541] on div "02:54" at bounding box center [549, 540] width 606 height 3
click at [654, 539] on div "02:55" at bounding box center [549, 540] width 606 height 3
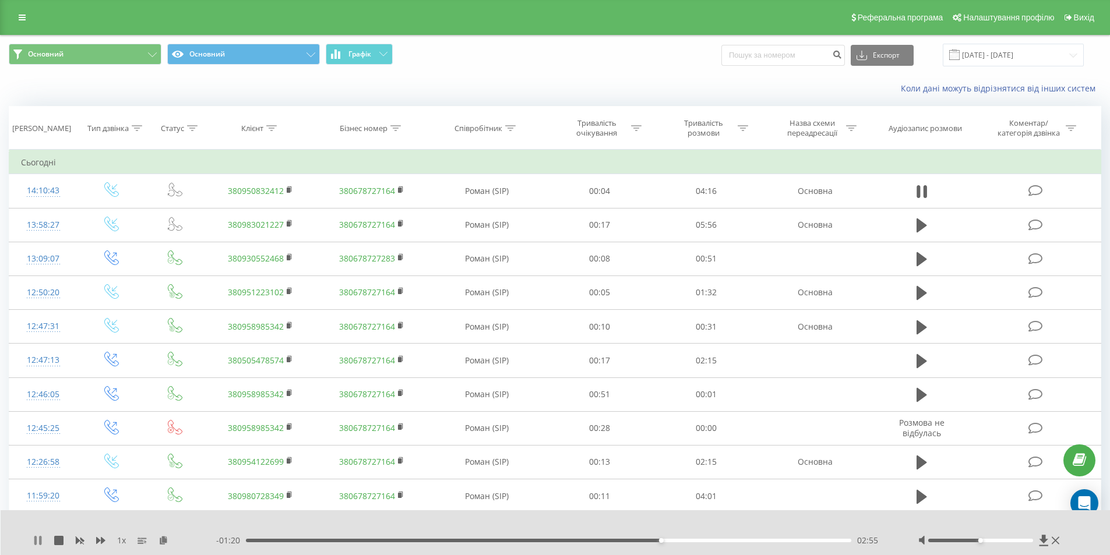
click at [38, 539] on icon at bounding box center [37, 540] width 9 height 9
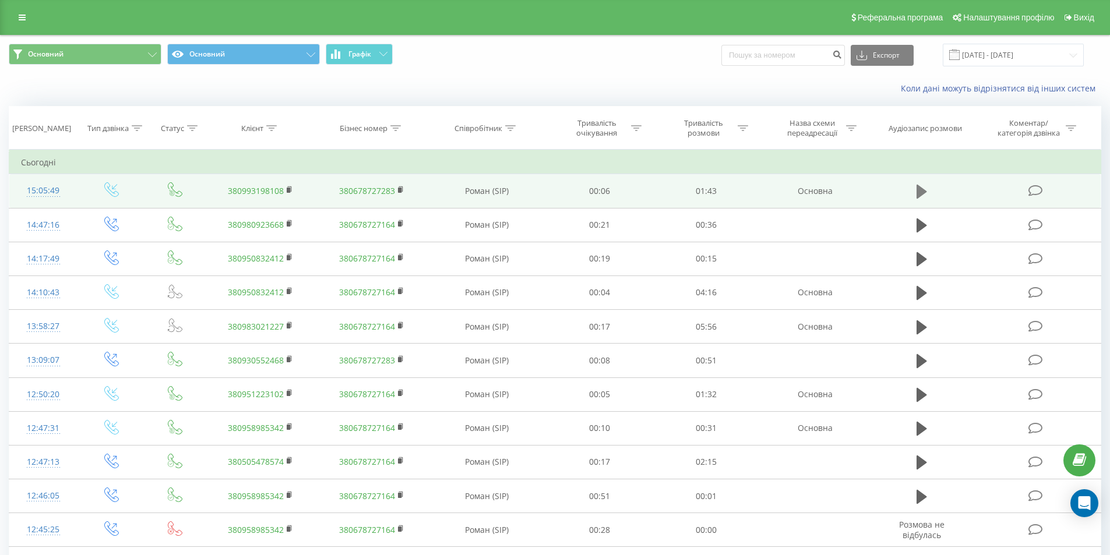
click at [920, 190] on icon at bounding box center [921, 192] width 10 height 14
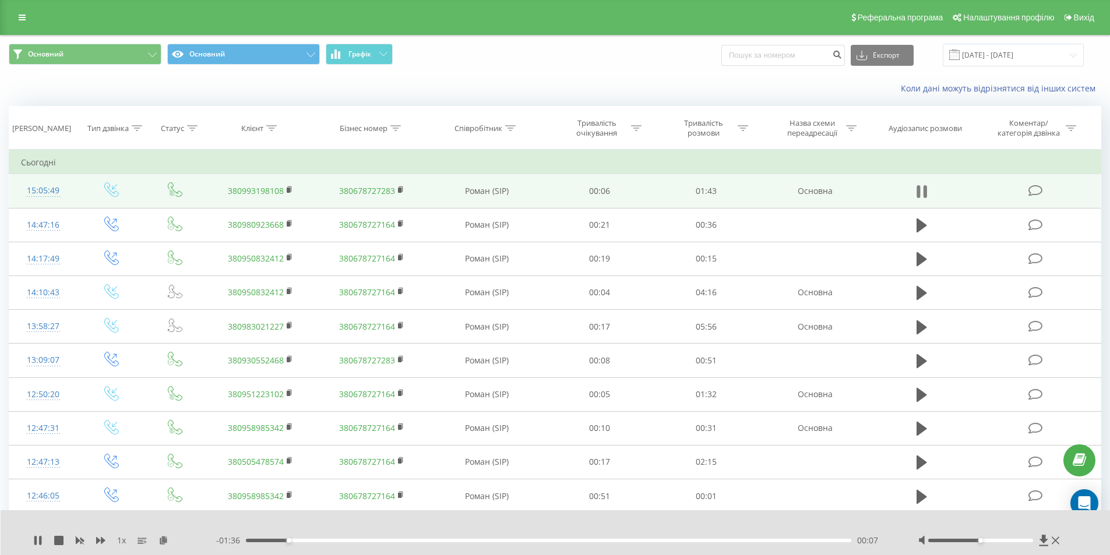
click at [919, 188] on icon at bounding box center [917, 191] width 3 height 13
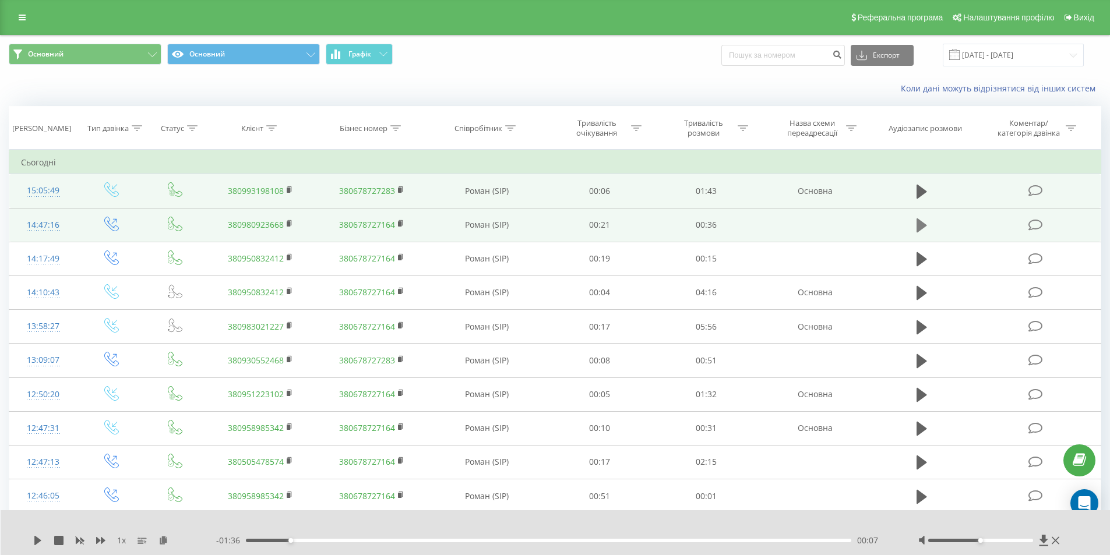
click at [919, 225] on icon at bounding box center [921, 225] width 10 height 14
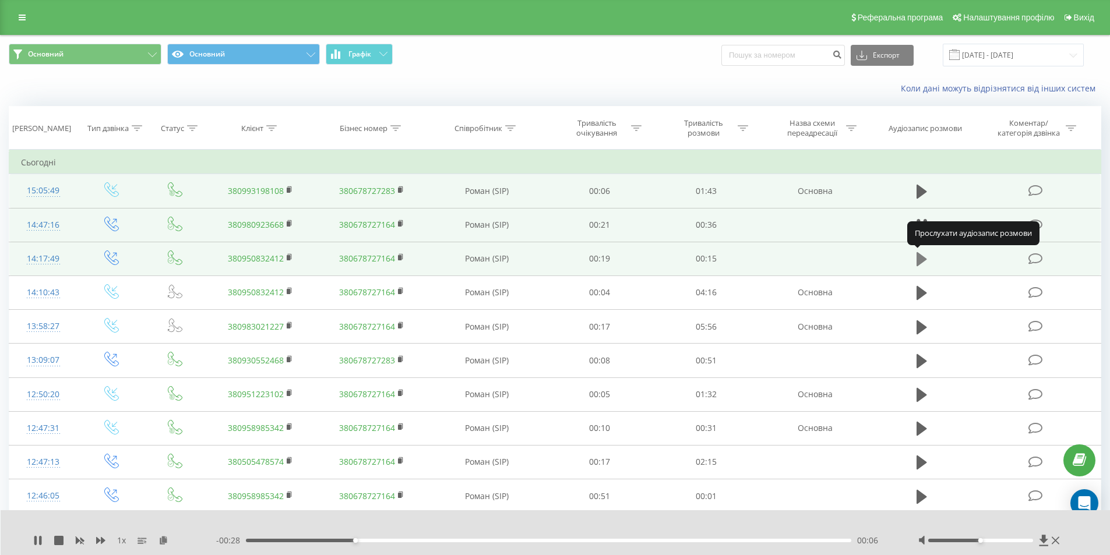
click at [919, 255] on icon at bounding box center [921, 259] width 10 height 14
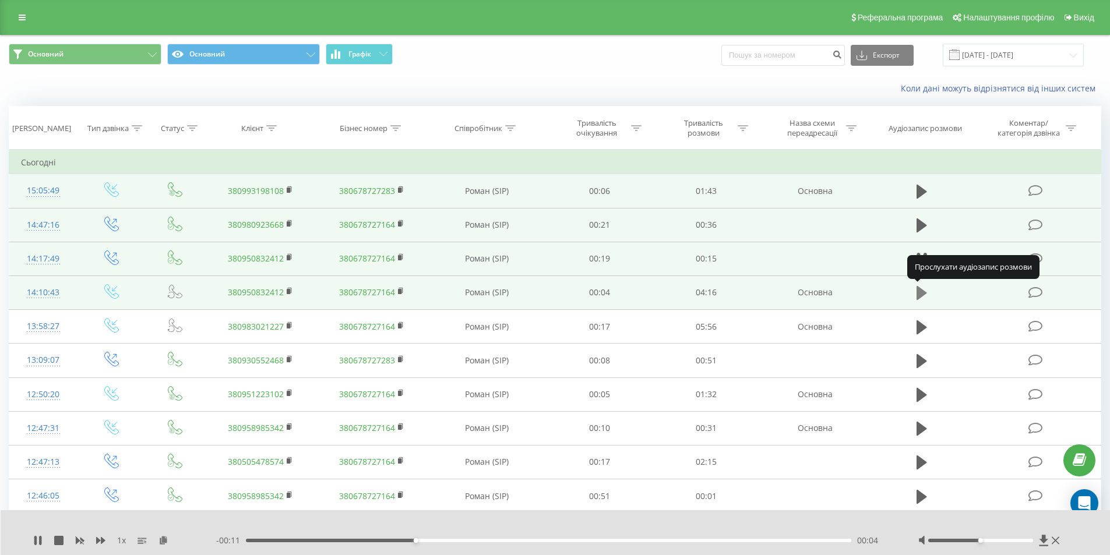
click at [920, 290] on icon at bounding box center [921, 293] width 10 height 14
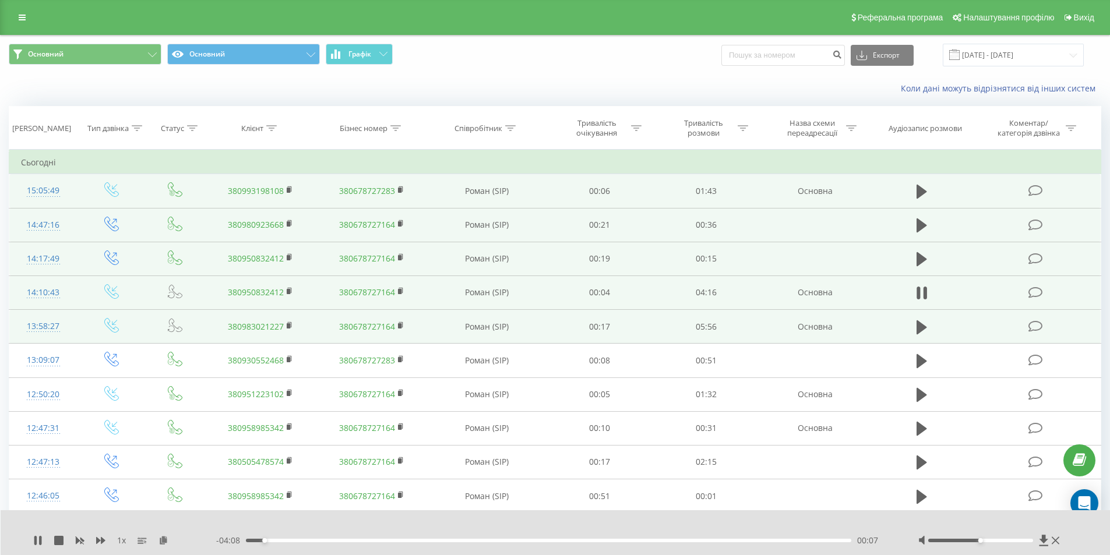
click at [910, 331] on td at bounding box center [921, 327] width 103 height 34
click at [926, 330] on icon at bounding box center [921, 327] width 10 height 16
click at [288, 326] on rect at bounding box center [288, 325] width 3 height 5
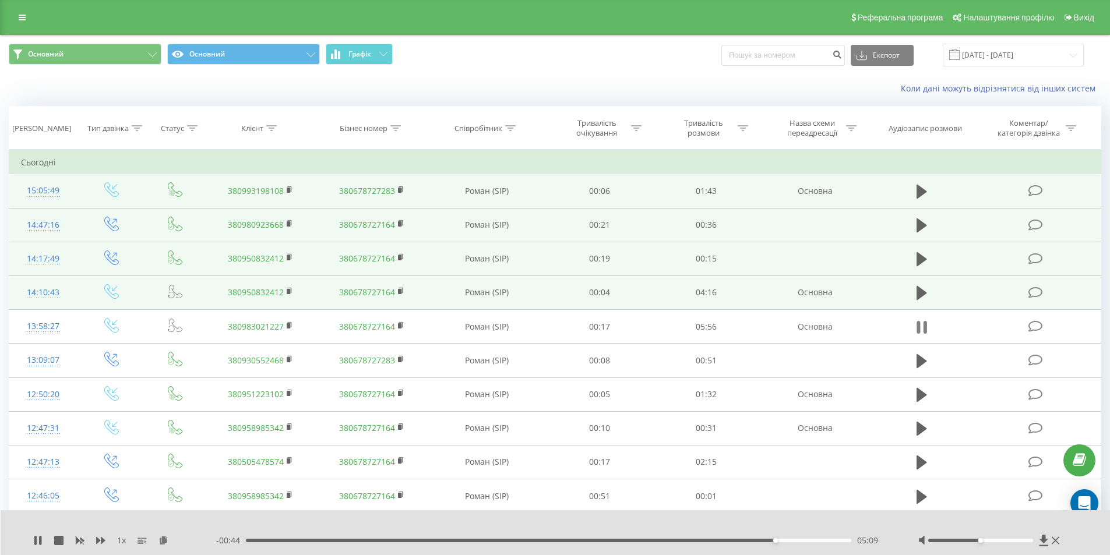
click at [922, 327] on icon at bounding box center [921, 327] width 10 height 16
click at [35, 540] on icon at bounding box center [37, 540] width 7 height 9
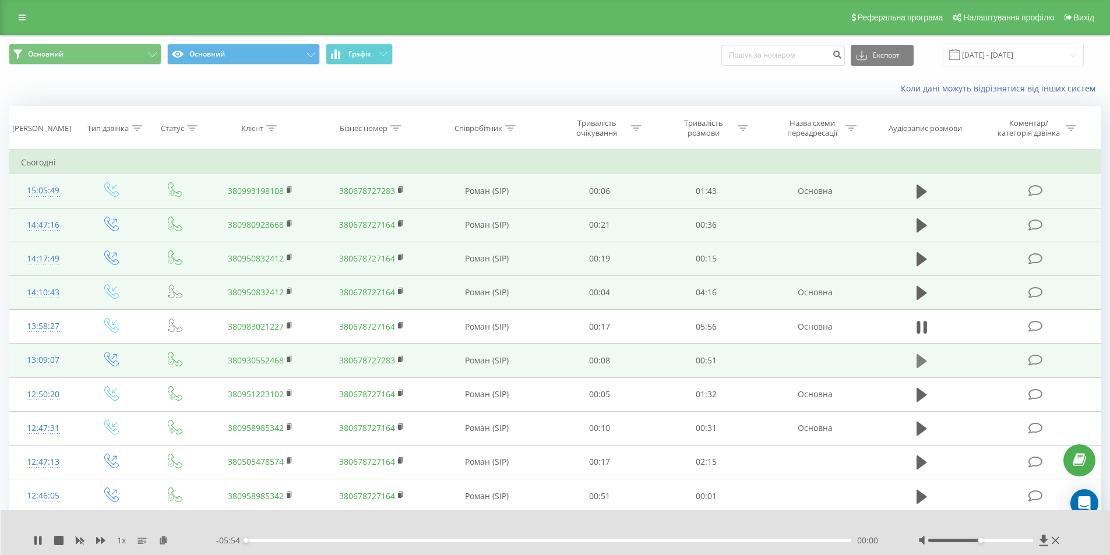
click at [915, 362] on button at bounding box center [921, 360] width 17 height 17
click at [919, 361] on icon at bounding box center [917, 361] width 3 height 13
